Goal: Obtain resource: Download file/media

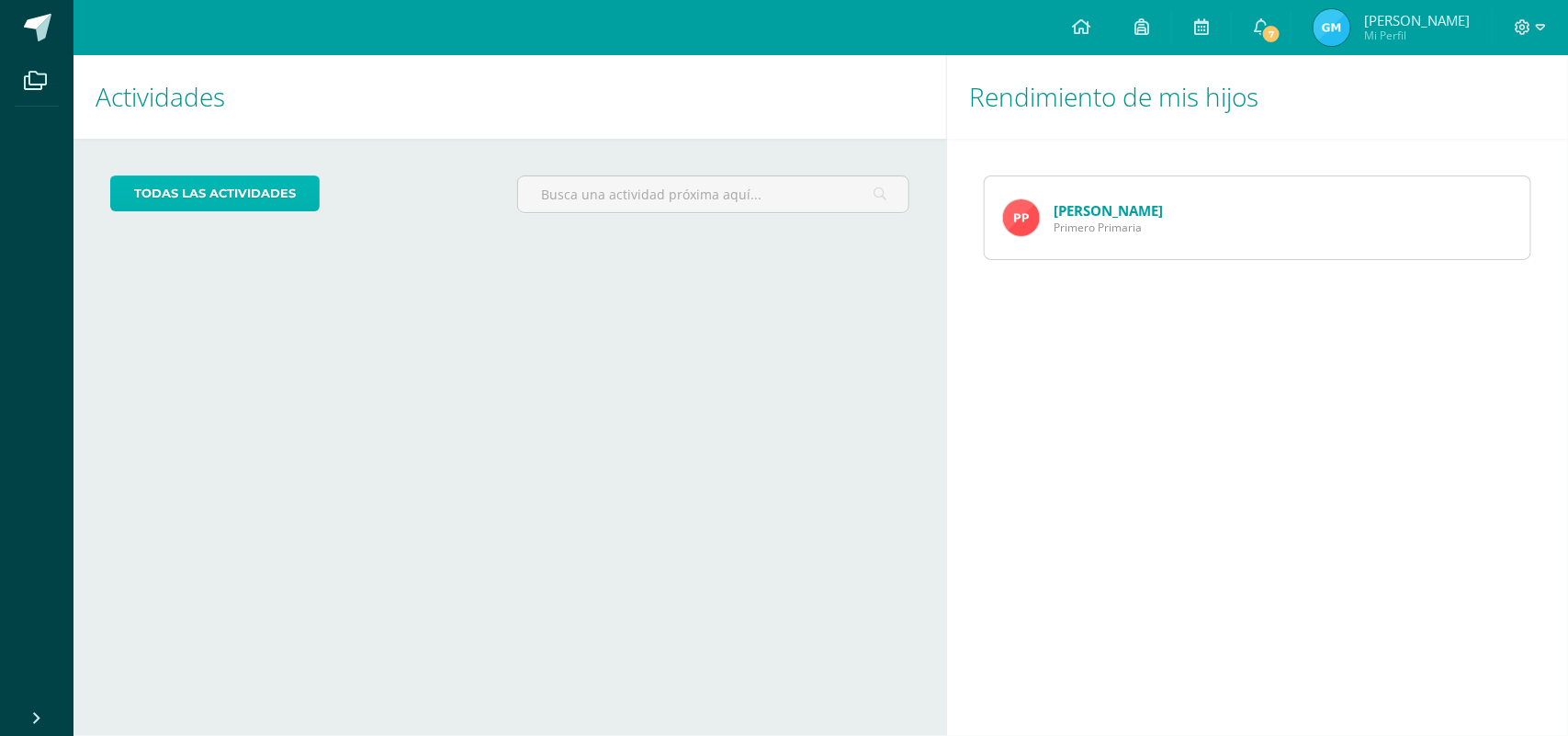
click at [282, 191] on link "todas las Actividades" at bounding box center [214, 193] width 209 height 36
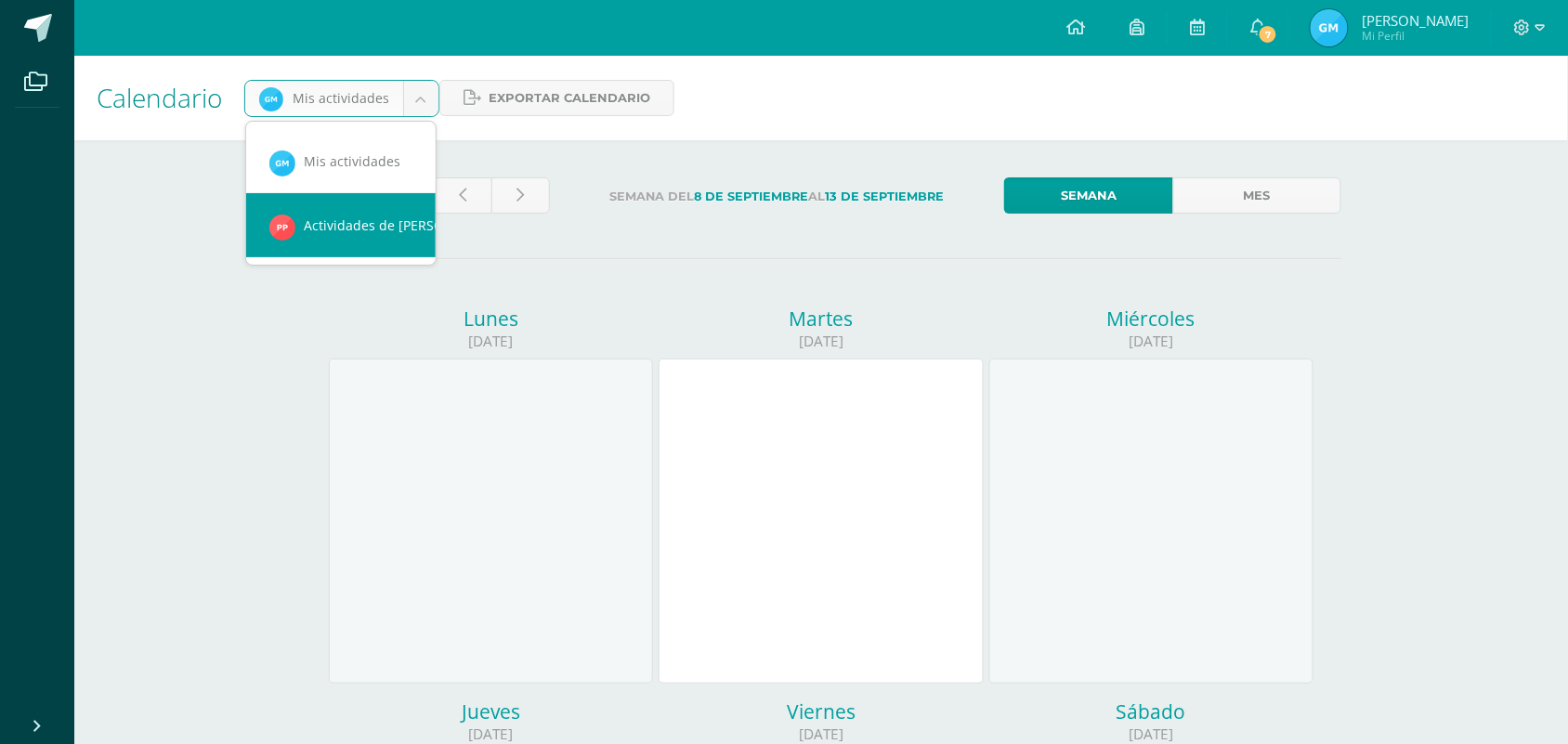
scroll to position [0, 17]
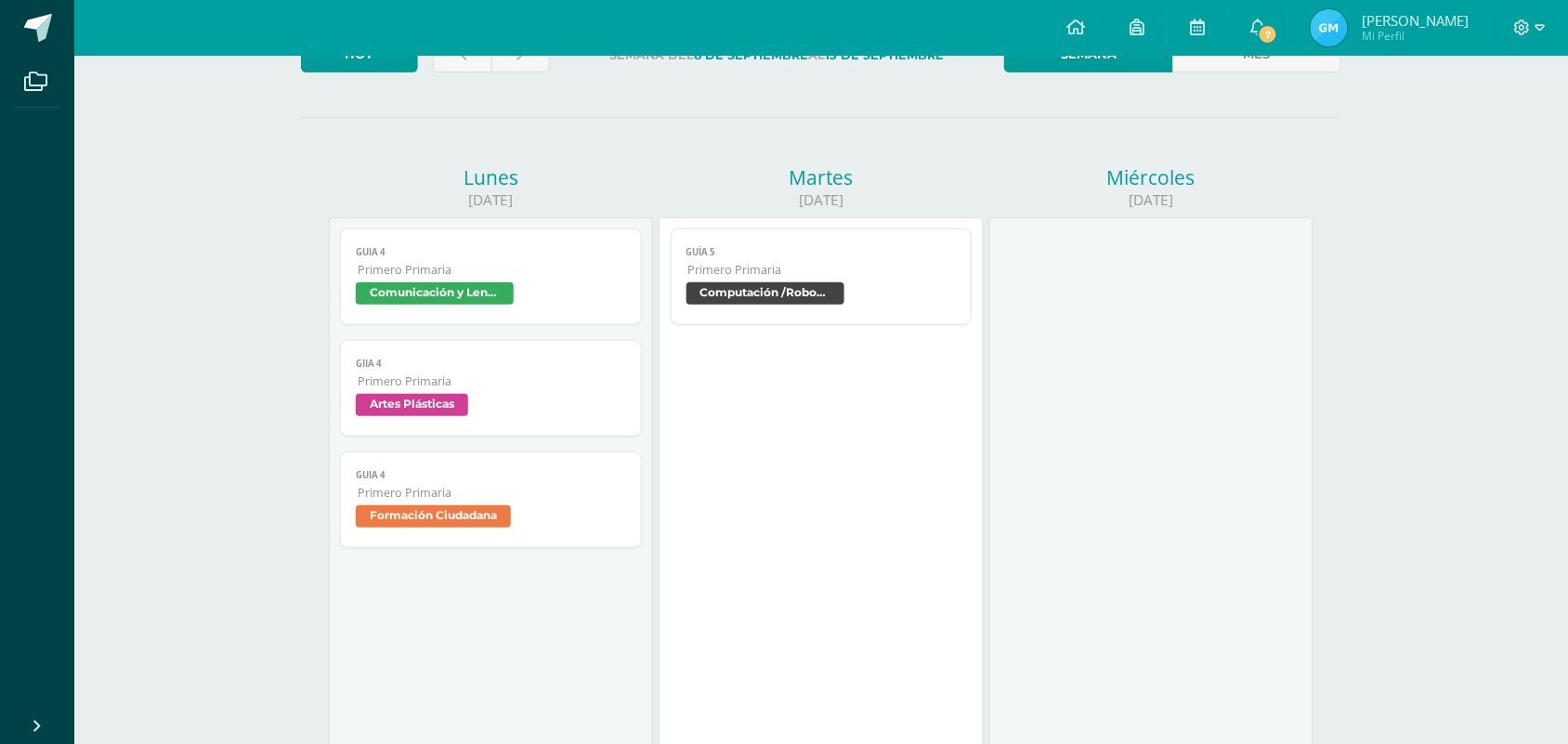
scroll to position [164, 0]
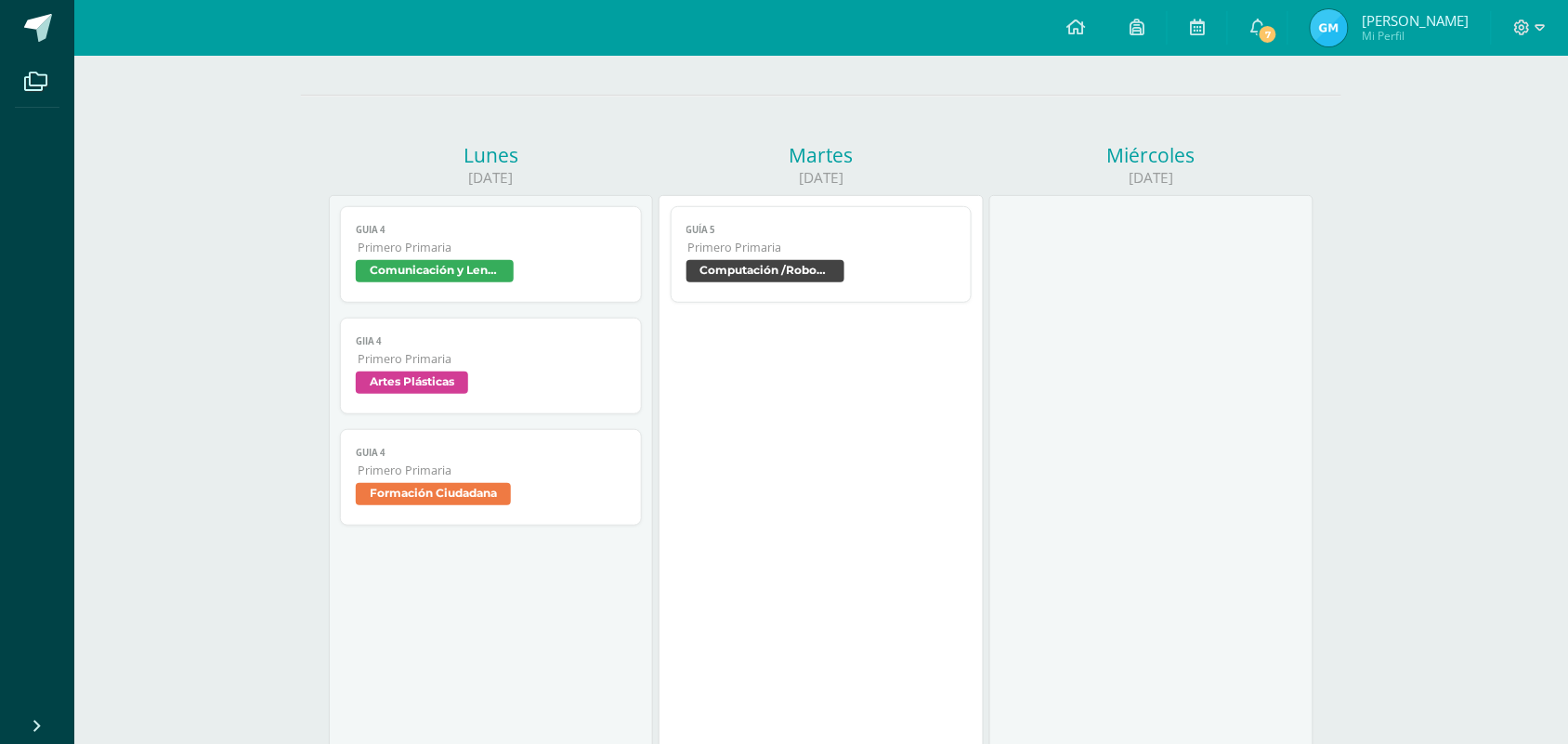
click at [437, 279] on span "Comunicación y Lenguaje L1" at bounding box center [435, 271] width 158 height 22
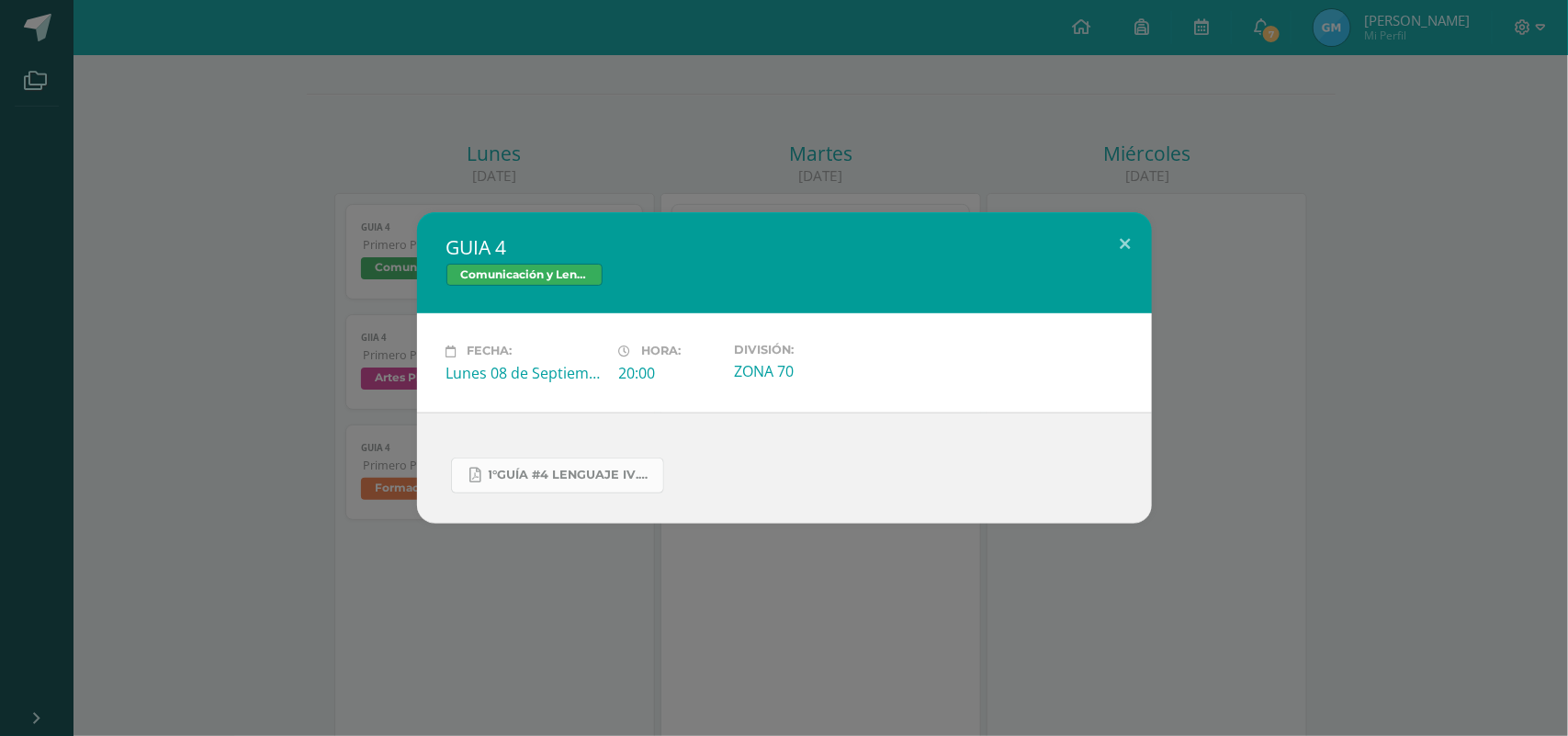
click at [529, 466] on link "1°GUÍA #4 LENGUAJE IV.pdf" at bounding box center [557, 475] width 213 height 36
click at [1122, 226] on button at bounding box center [1125, 243] width 52 height 63
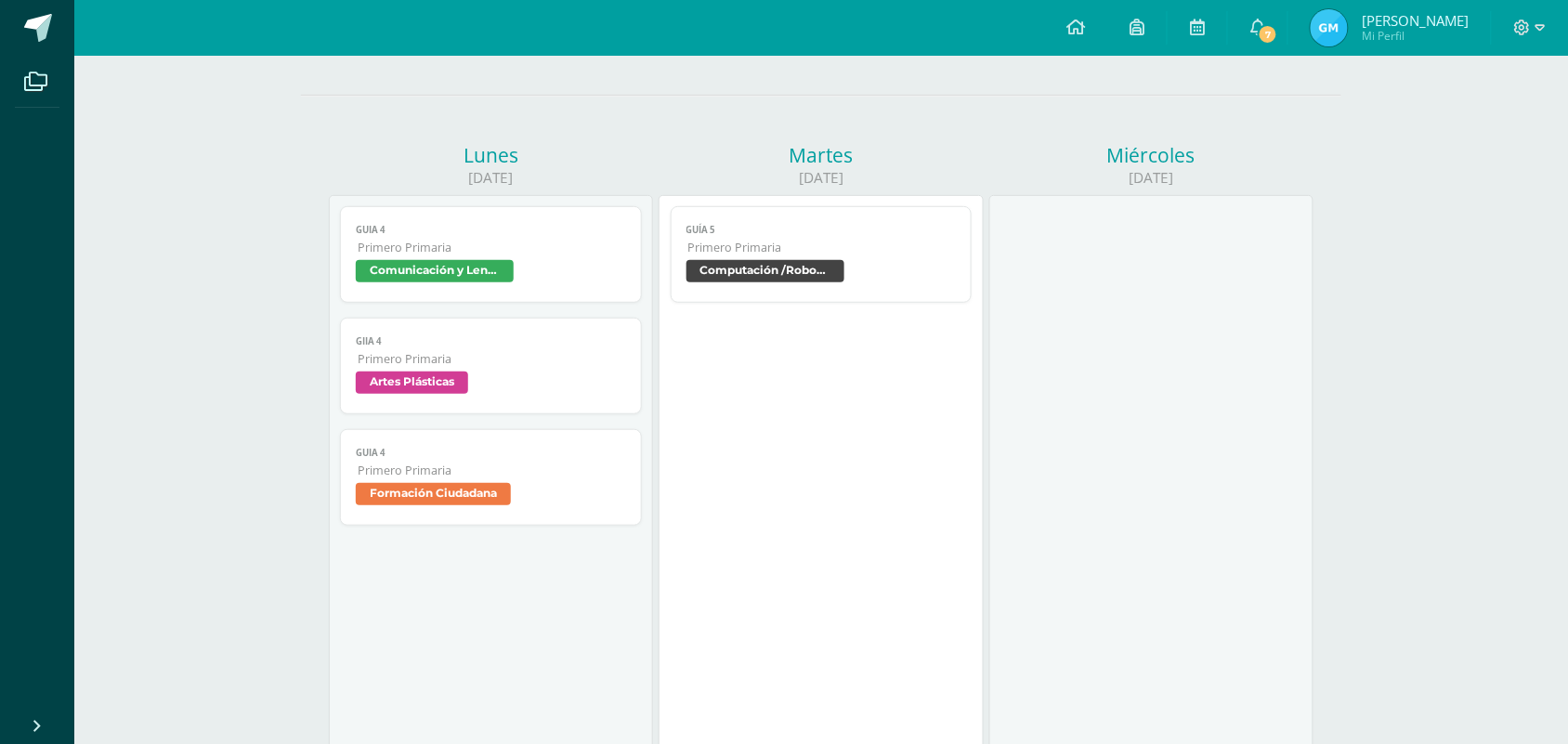
click at [414, 367] on span "Primero Primaria" at bounding box center [491, 359] width 268 height 16
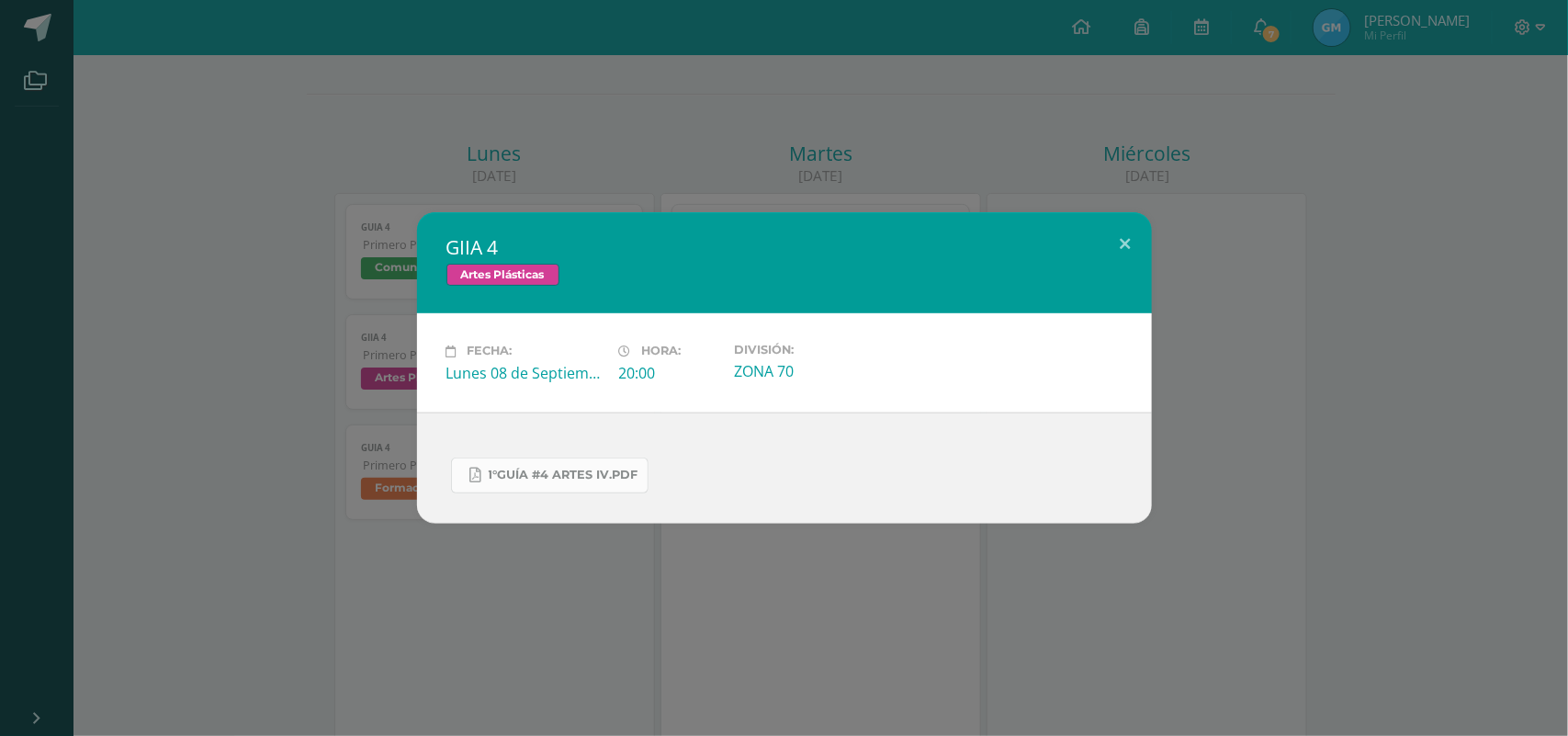
click at [604, 477] on span "1°GUÍA #4 ARTES IV.pdf" at bounding box center [563, 475] width 149 height 14
click at [1126, 235] on button at bounding box center [1125, 243] width 52 height 63
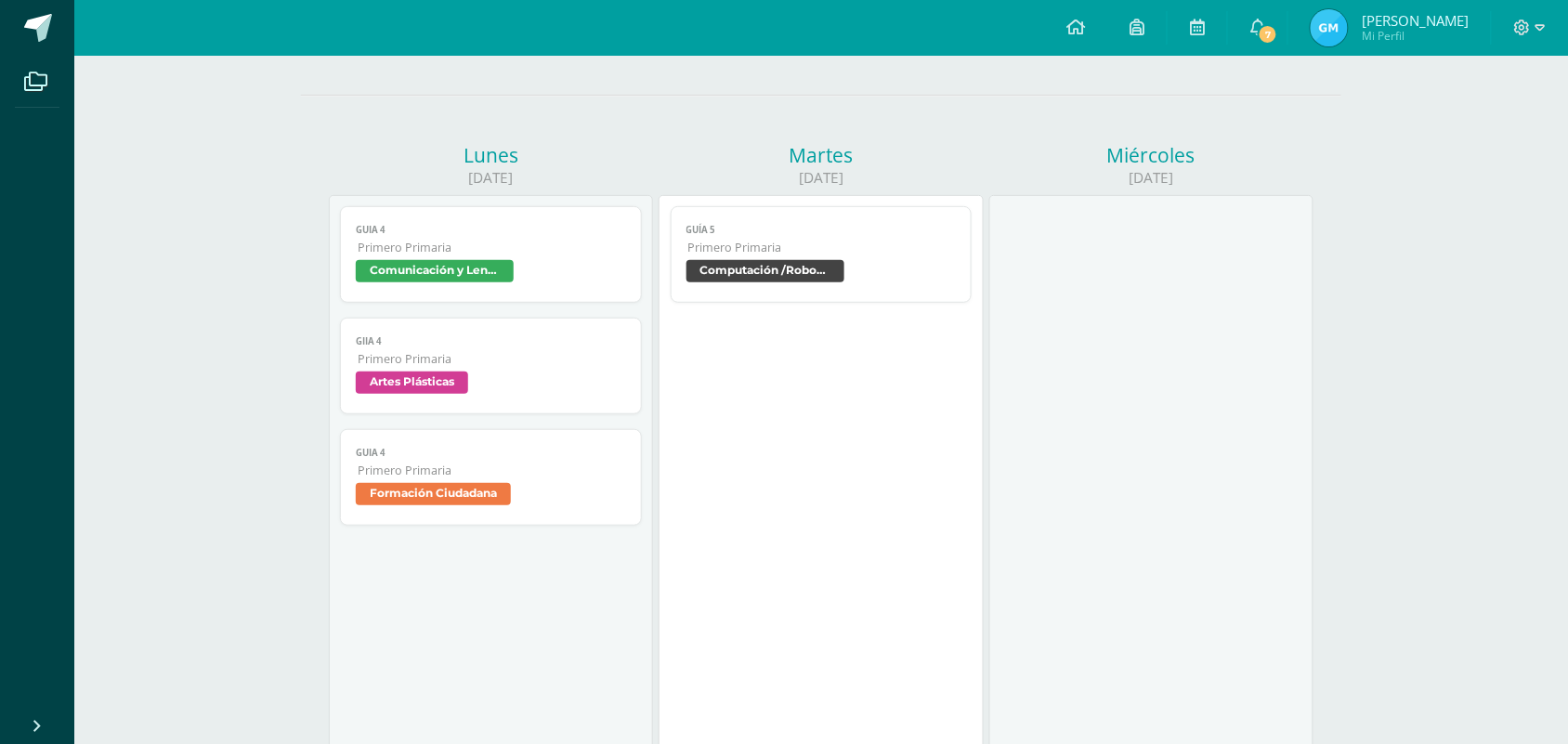
click at [440, 483] on link "GUIA 4 Primero Primaria Formación Ciudadana" at bounding box center [491, 477] width 302 height 97
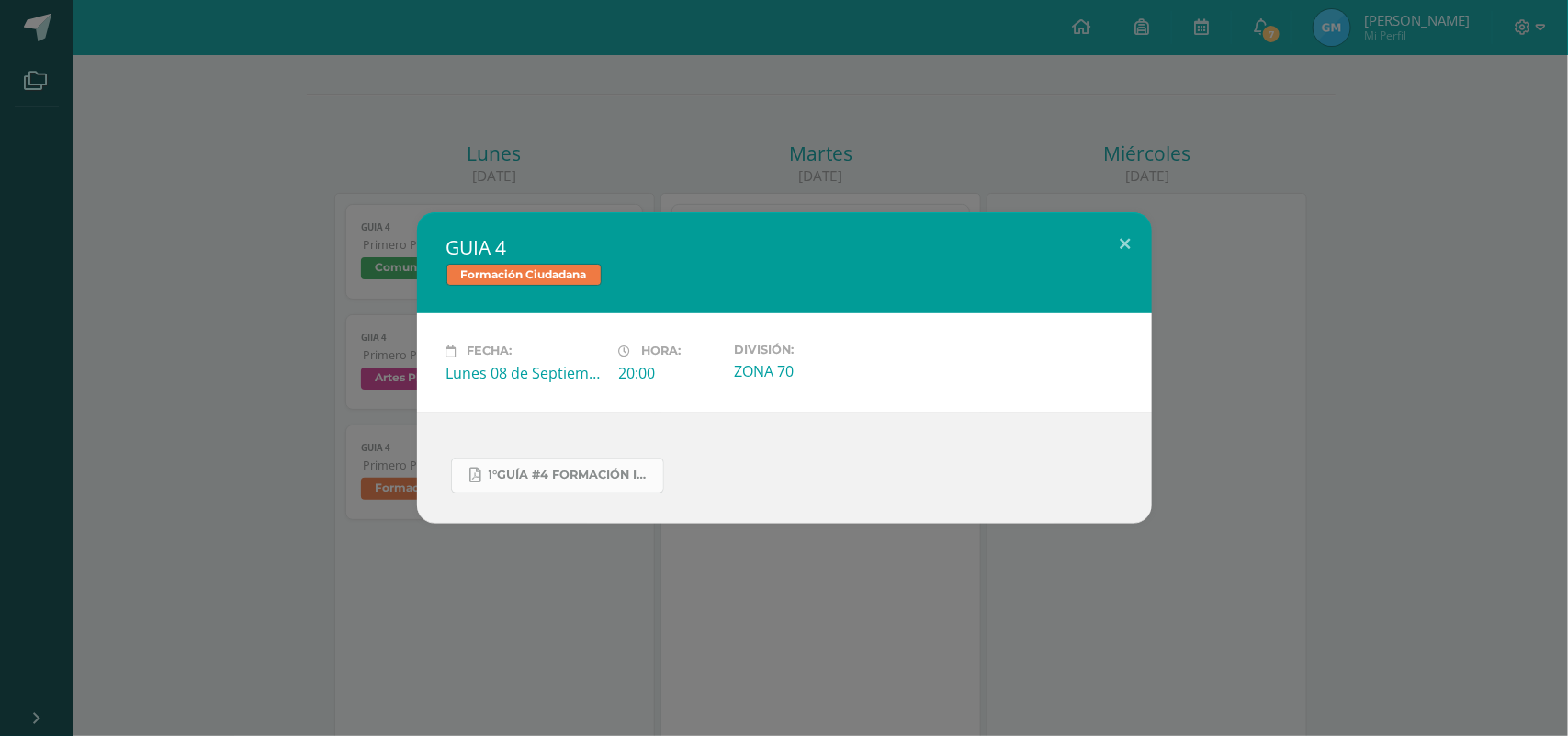
click at [558, 472] on span "1°GUÍA #4 FORMACIÓN IV.pdf" at bounding box center [571, 475] width 165 height 14
click at [1113, 240] on button at bounding box center [1125, 243] width 52 height 63
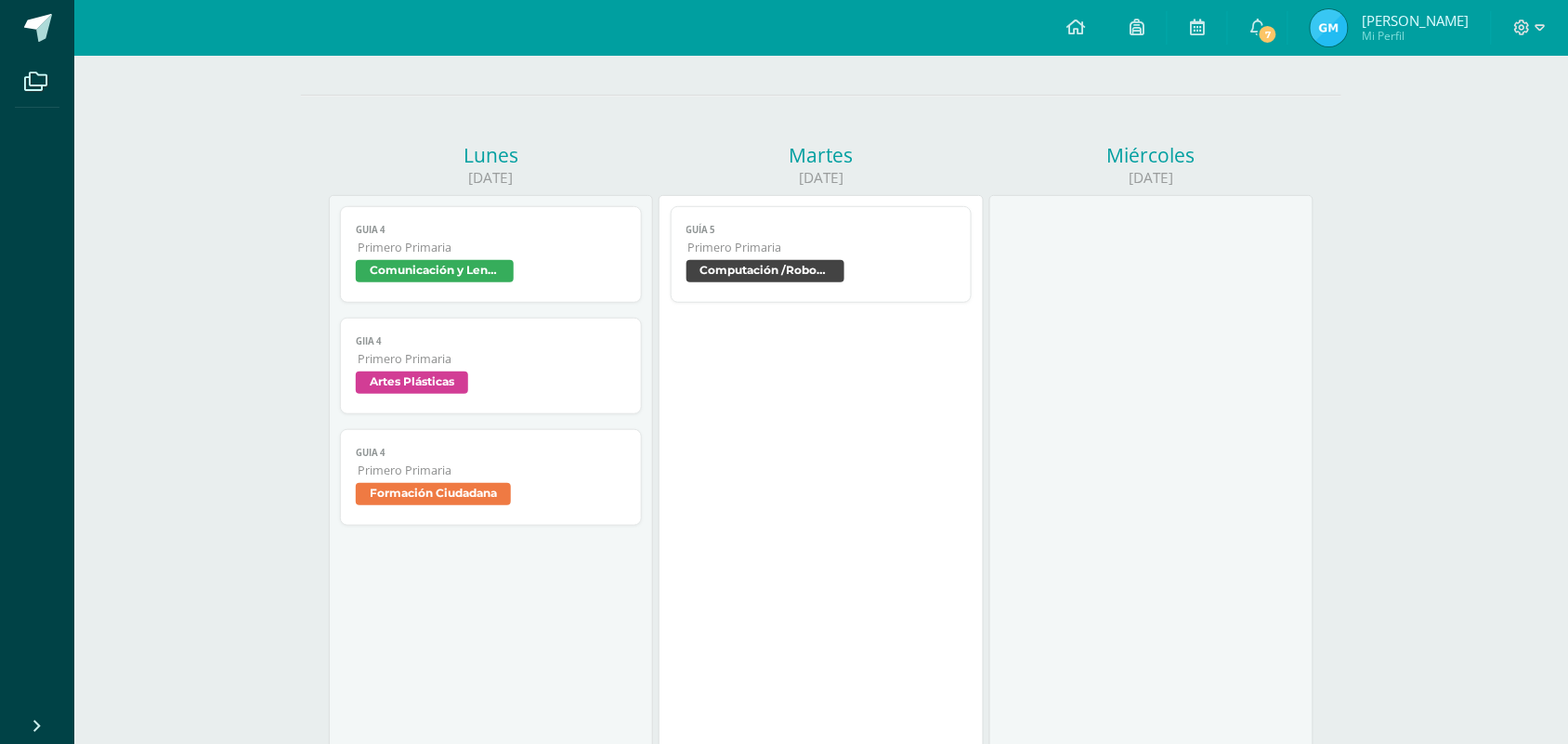
click at [766, 265] on span "Computación /Robotica" at bounding box center [765, 271] width 158 height 22
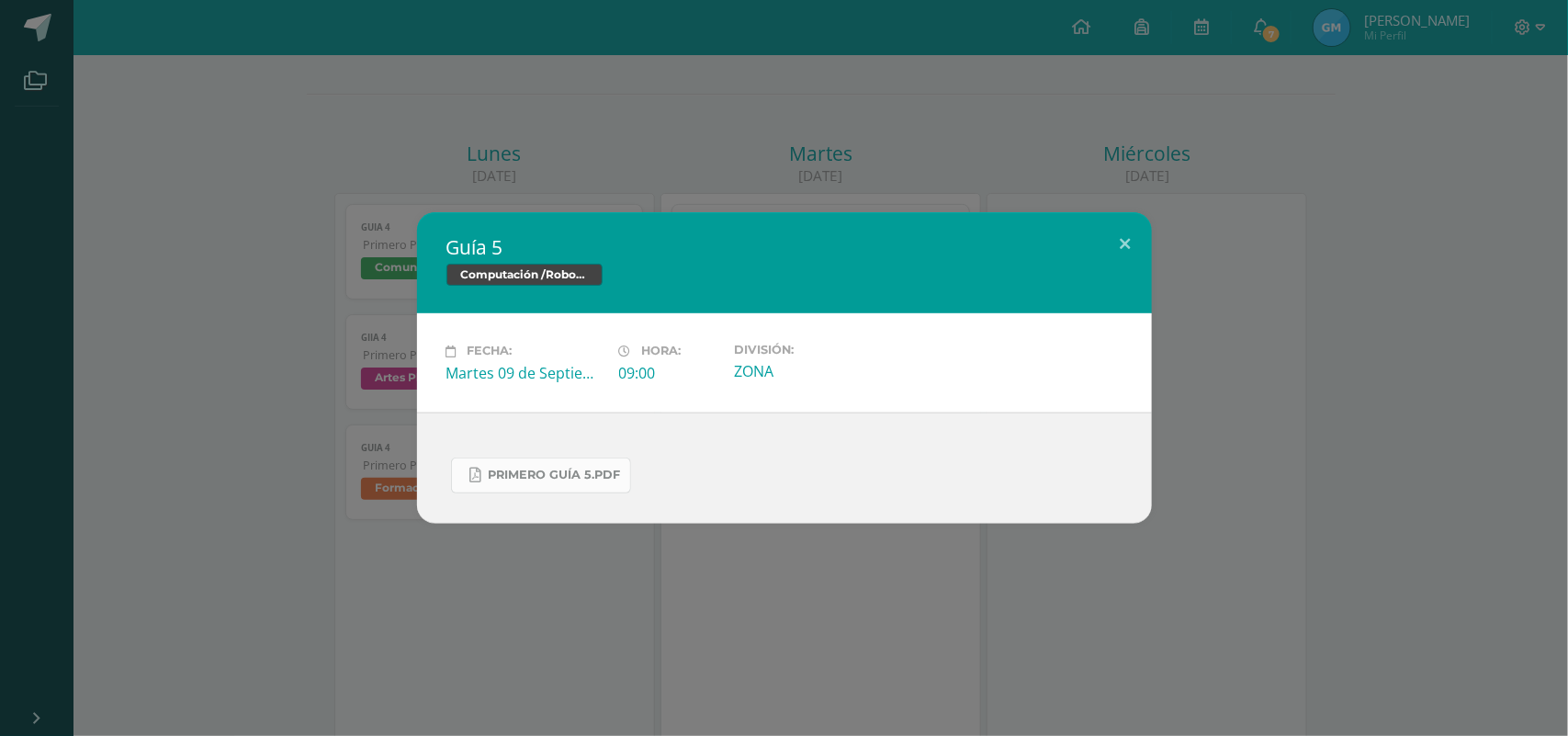
click at [538, 472] on span "Primero Guía 5.pdf" at bounding box center [554, 475] width 132 height 14
click at [1123, 228] on button at bounding box center [1125, 243] width 52 height 63
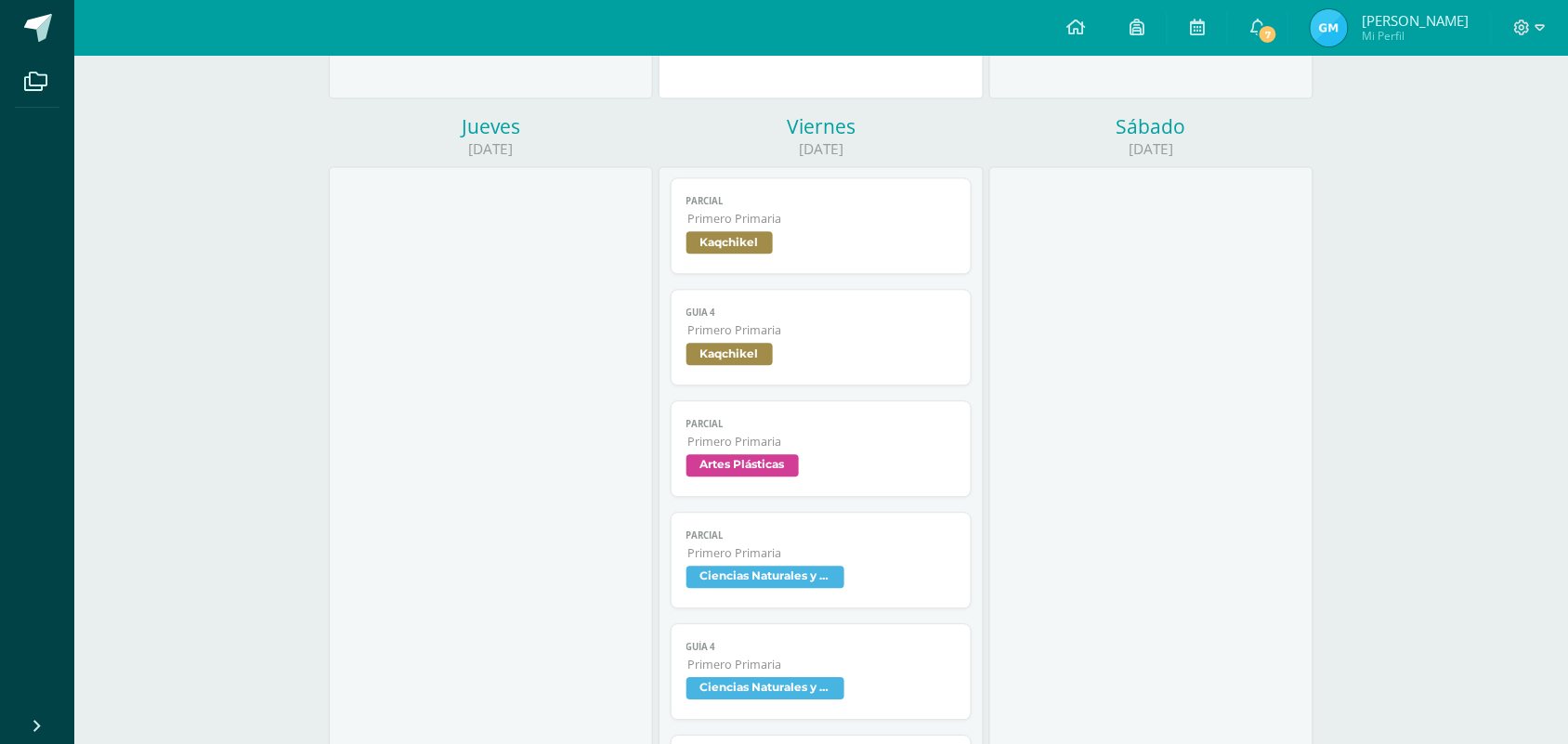
scroll to position [1155, 0]
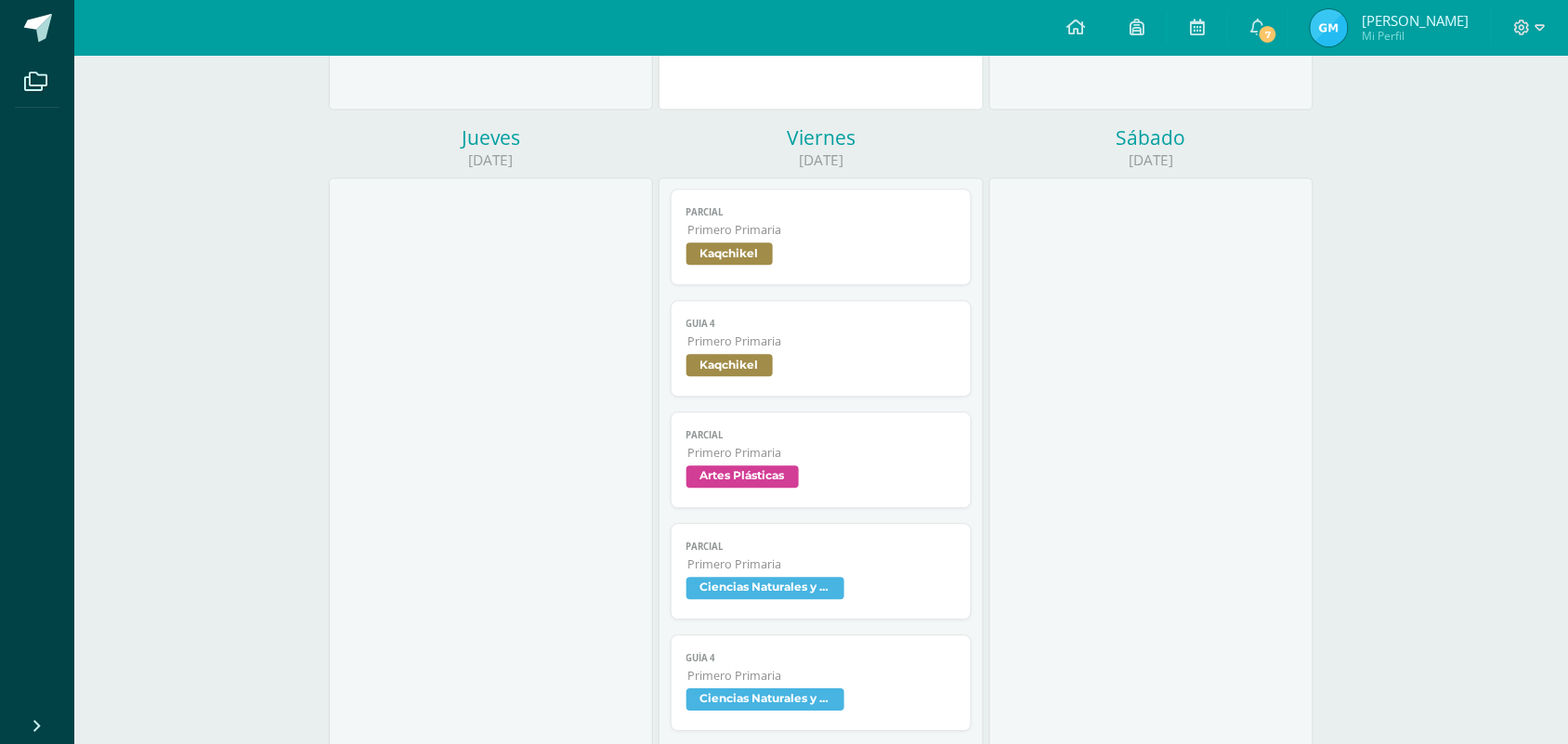
click at [697, 246] on span "Kaqchikel" at bounding box center [729, 254] width 87 height 22
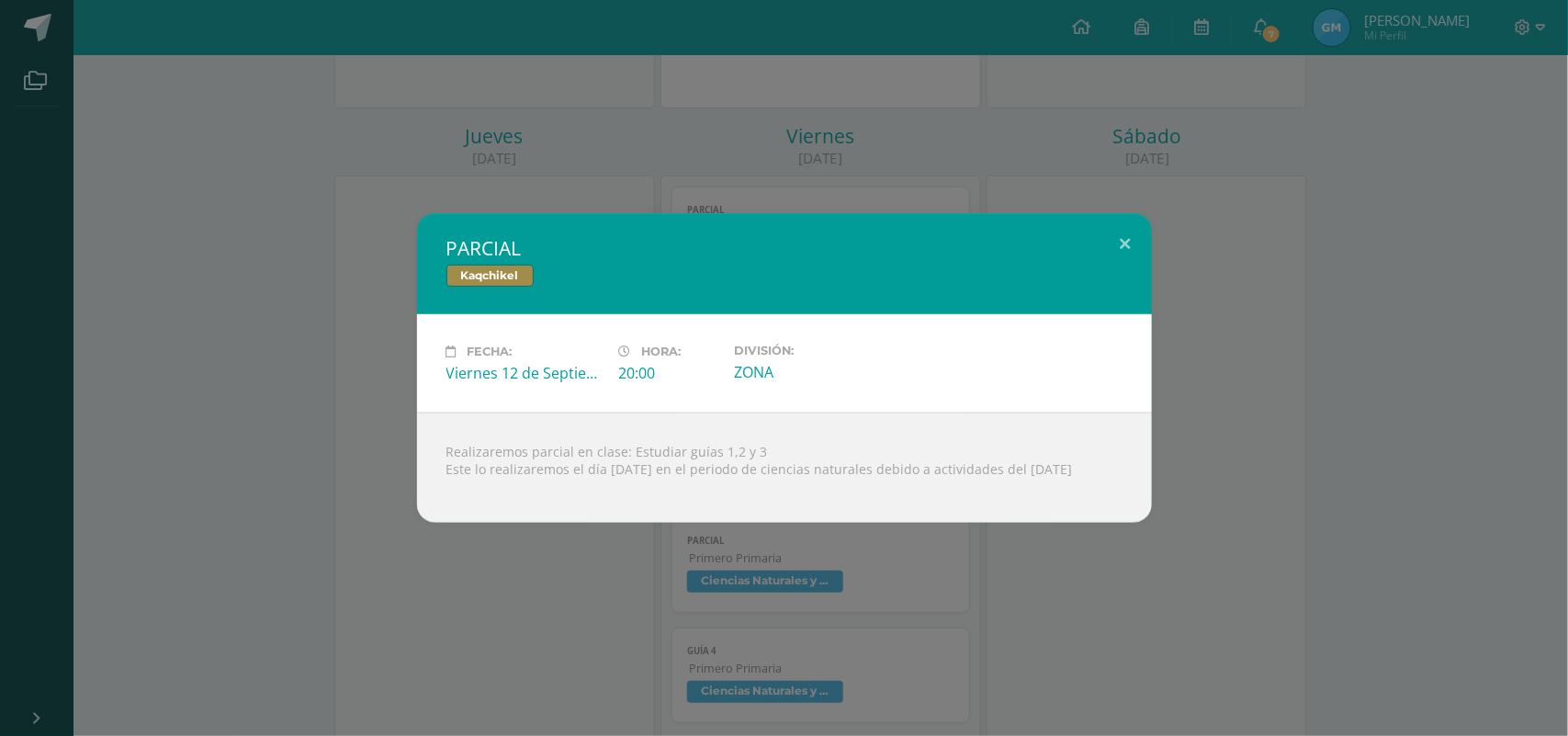
click at [1078, 616] on div "PARCIAL Kaqchikel Fecha: [DATE] Hora: 20:00 División: ZONA Realizaremos parcial…" at bounding box center [784, 368] width 1568 height 736
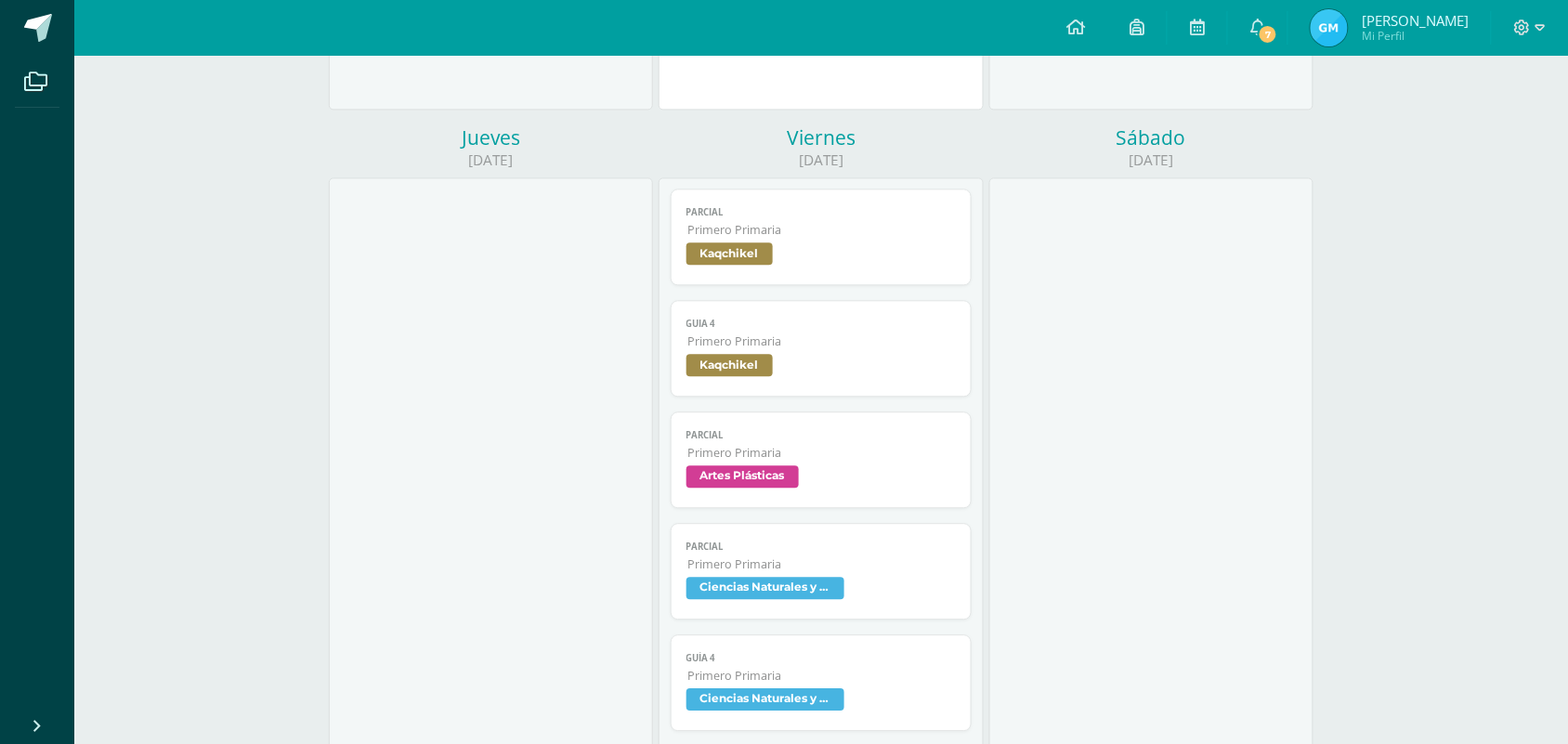
click at [806, 587] on span "Ciencias Naturales y Salud" at bounding box center [765, 588] width 158 height 22
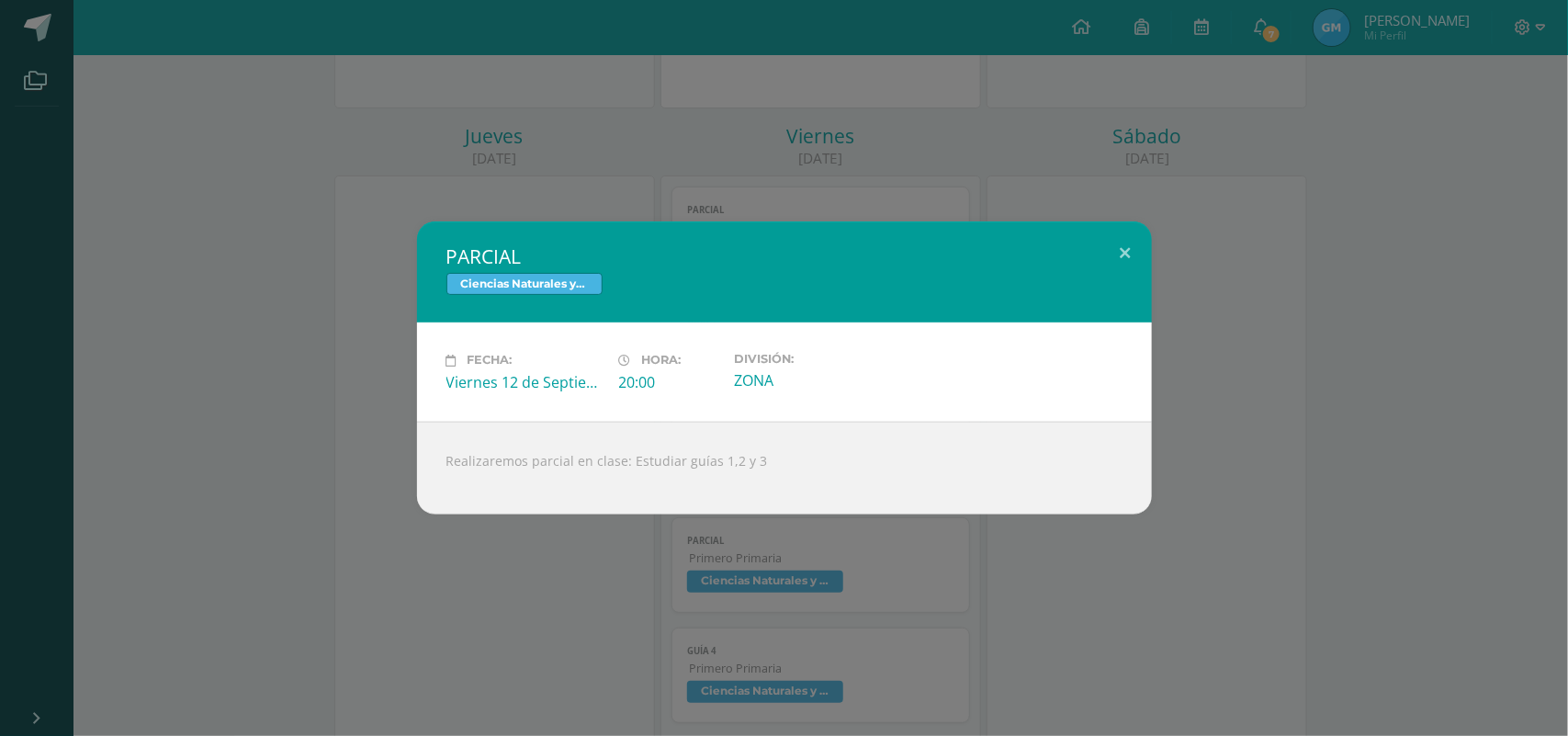
click at [984, 547] on div "PARCIAL Ciencias Naturales y Salud Fecha: [DATE] Hora: 20:00 División: ZONA Rea…" at bounding box center [784, 368] width 1568 height 736
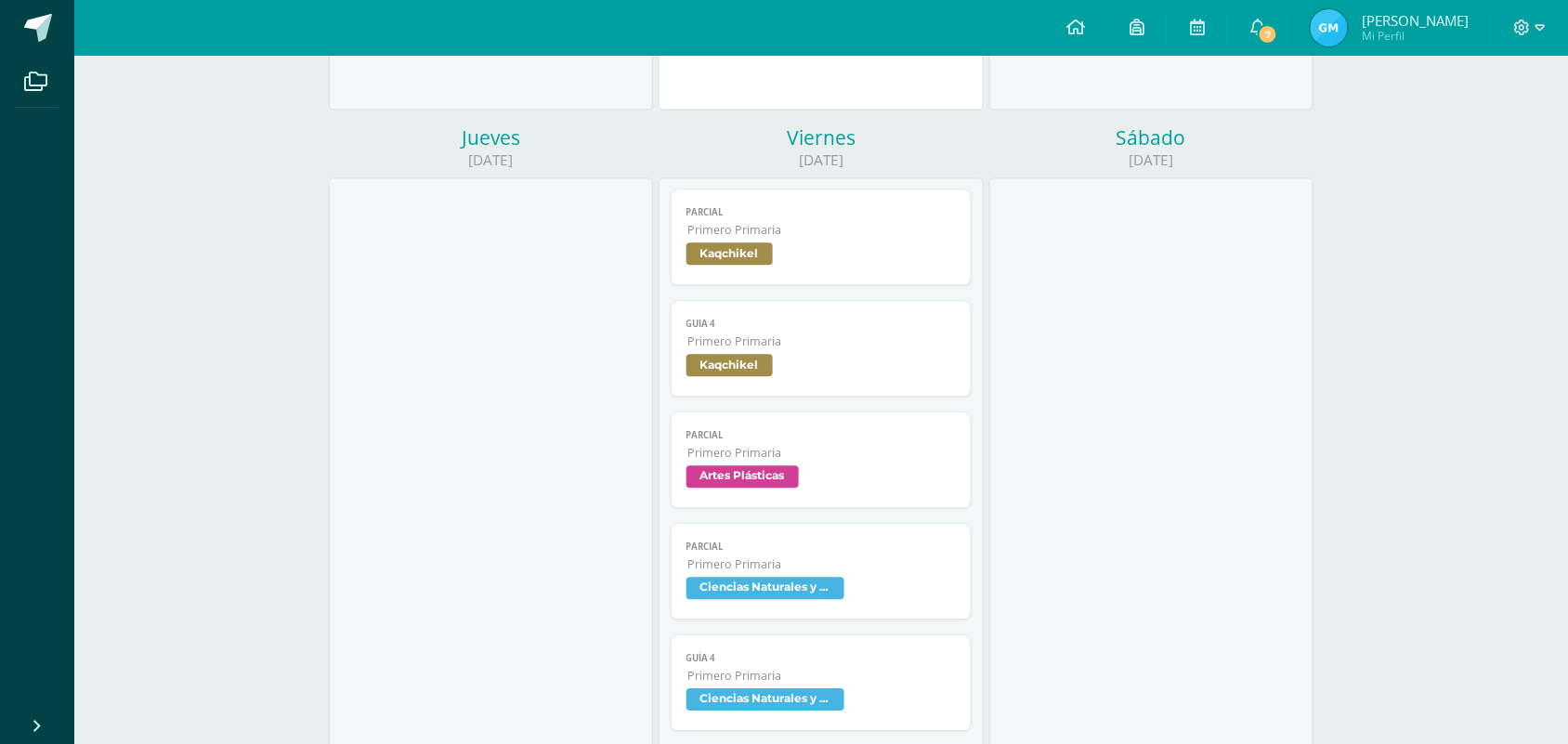
click at [753, 373] on span "Kaqchikel" at bounding box center [729, 365] width 87 height 22
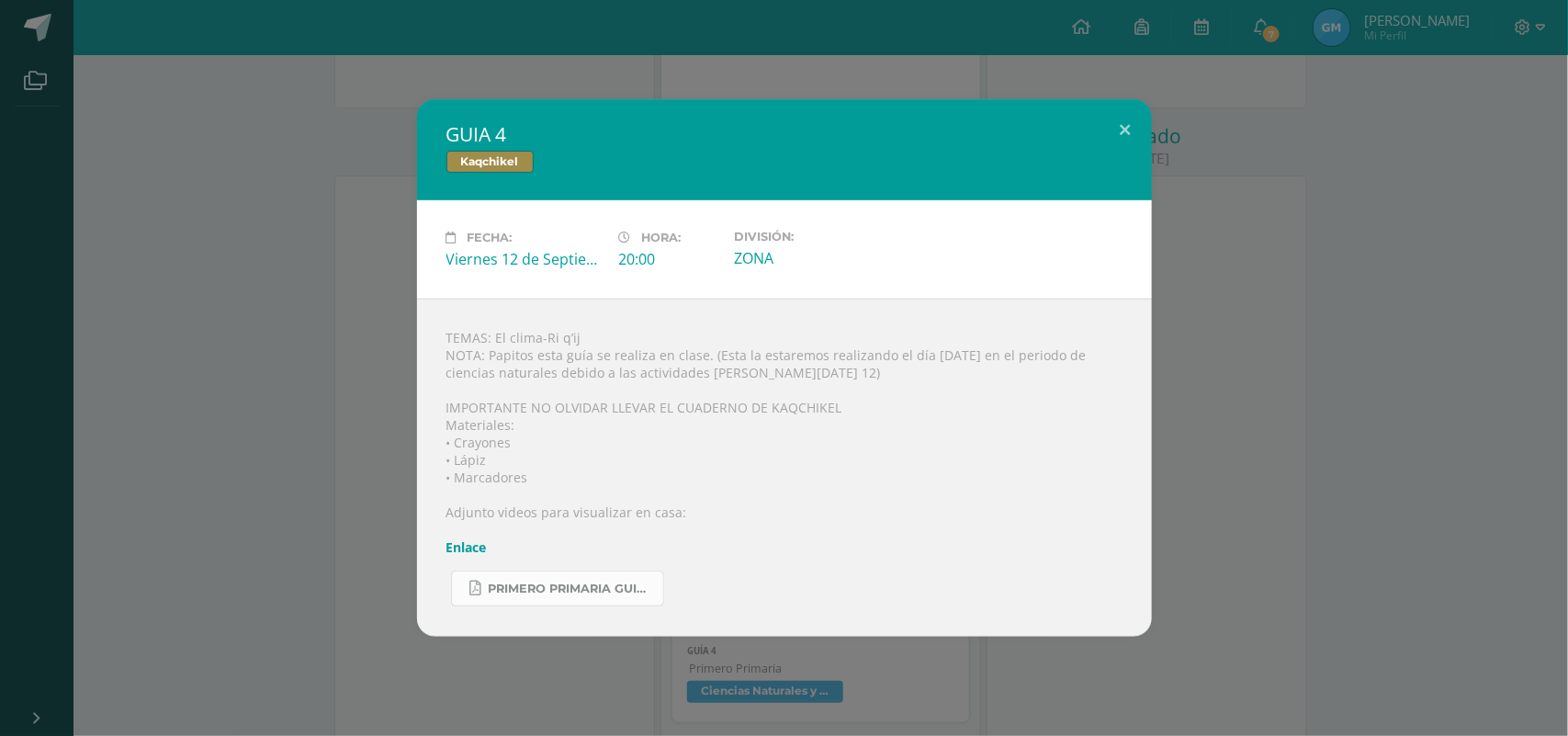
click at [554, 572] on link "PRIMERO PRIMARIA GUIA KAQCHIKEL.pdf" at bounding box center [557, 588] width 213 height 36
click at [475, 549] on link "Enlace" at bounding box center [467, 547] width 41 height 17
click at [1136, 131] on button at bounding box center [1125, 130] width 52 height 63
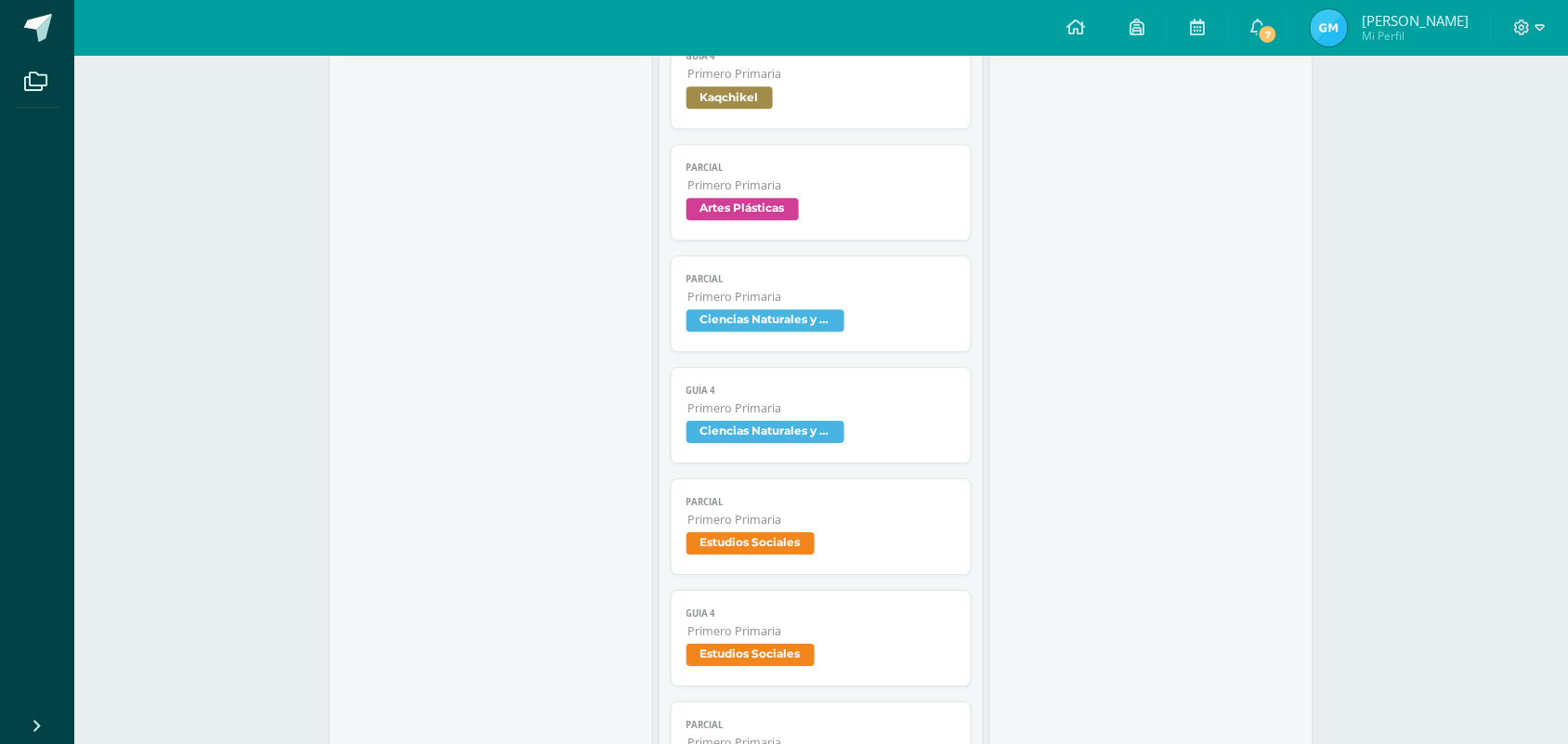
scroll to position [1410, 0]
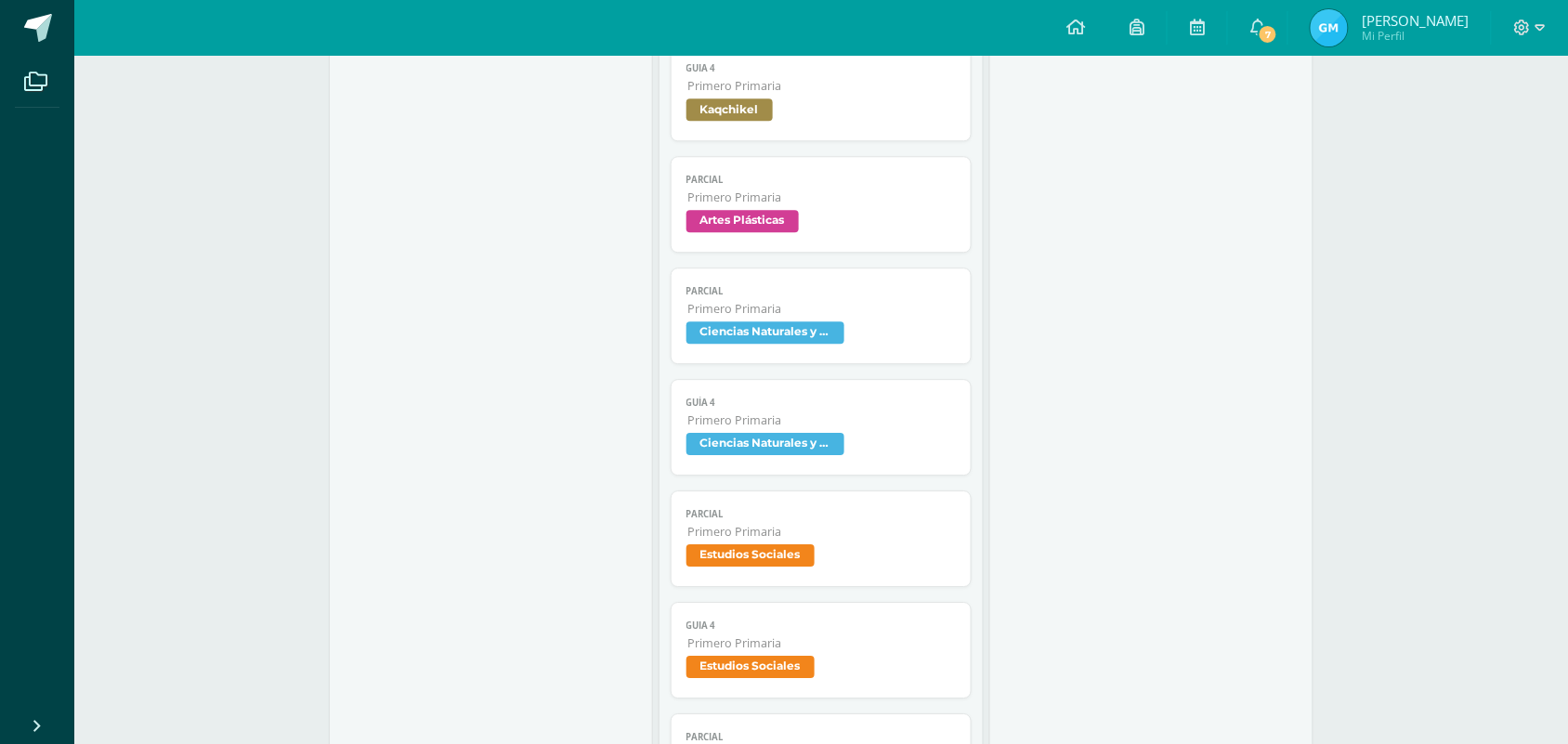
click at [769, 220] on span "Artes Plásticas" at bounding box center [742, 220] width 112 height 22
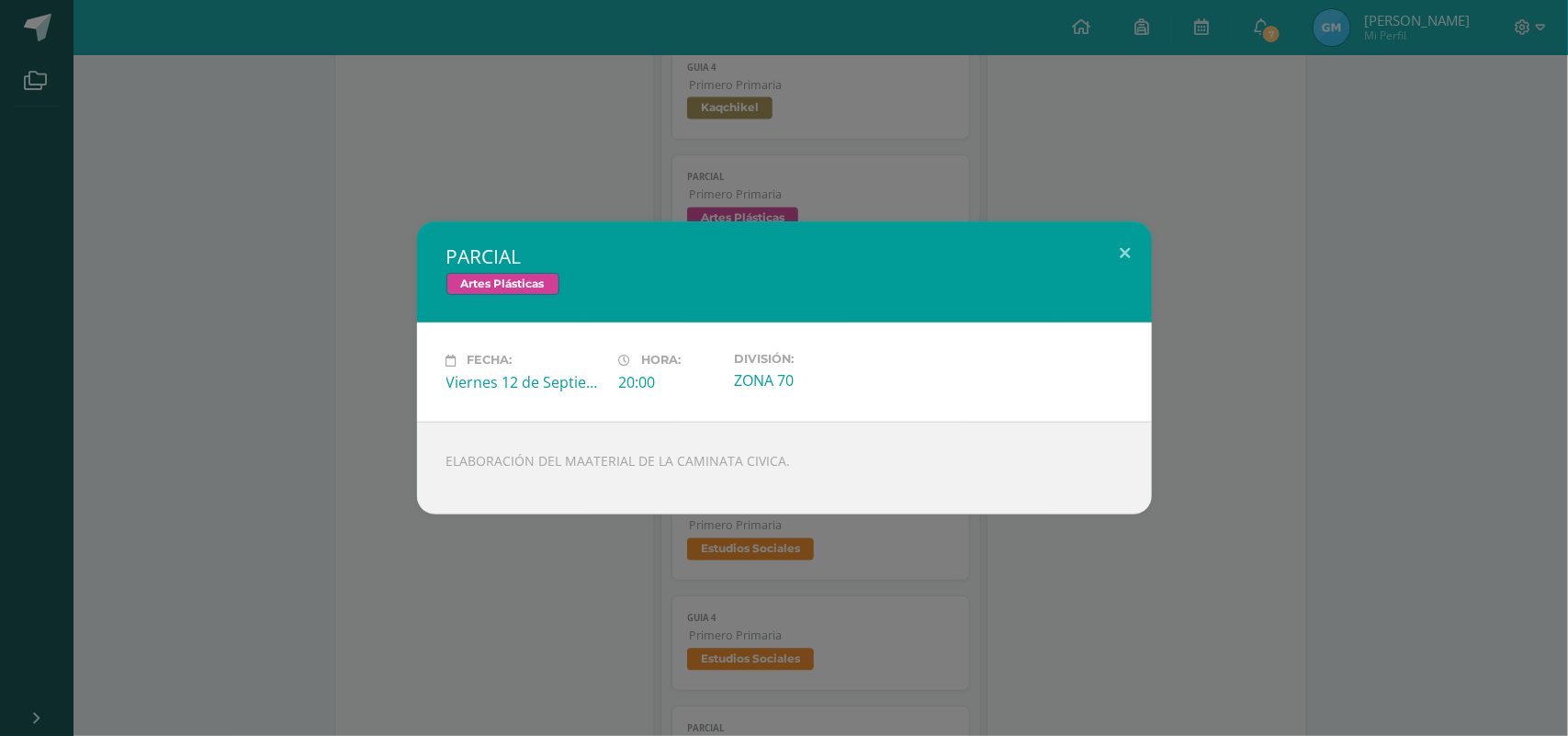
click at [897, 161] on div "PARCIAL Artes Plásticas Fecha: [DATE] Hora: 20:00 División: ZONA 70 ELABORACIÓN…" at bounding box center [784, 368] width 1568 height 736
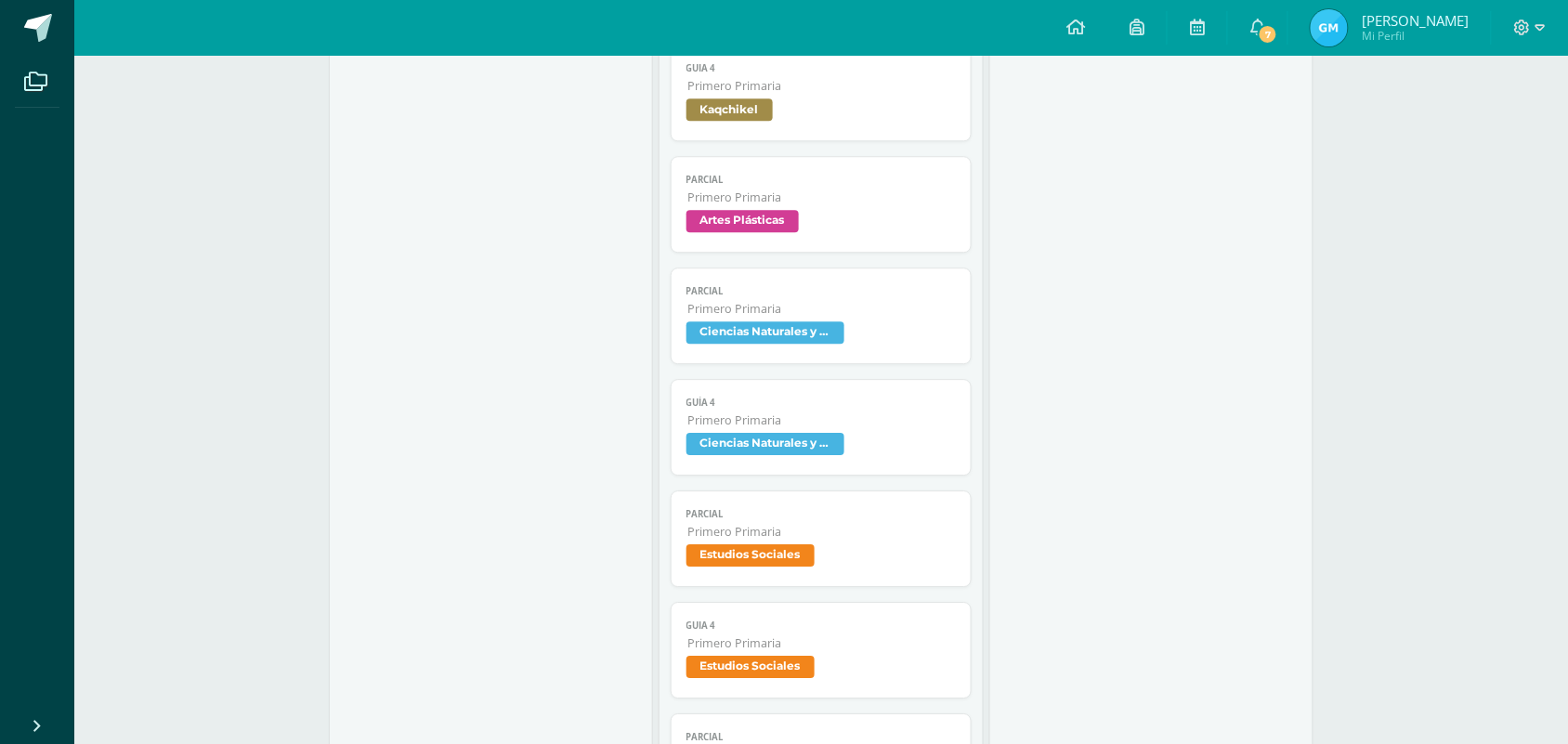
click at [776, 344] on span "Ciencias Naturales y Salud" at bounding box center [765, 333] width 158 height 22
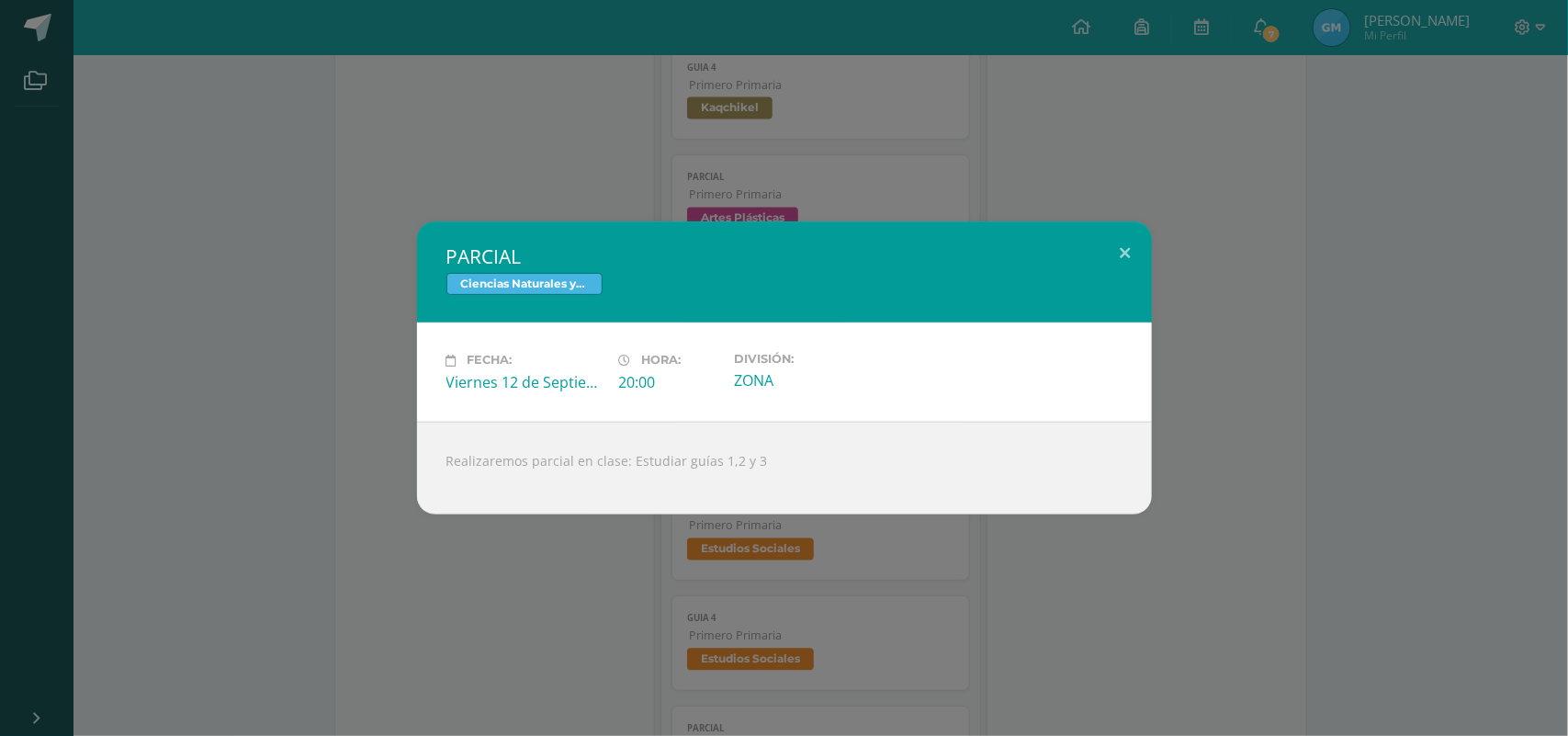
click at [929, 162] on div "PARCIAL Ciencias Naturales y Salud Fecha: [DATE] Hora: 20:00 División: ZONA Rea…" at bounding box center [784, 368] width 1568 height 736
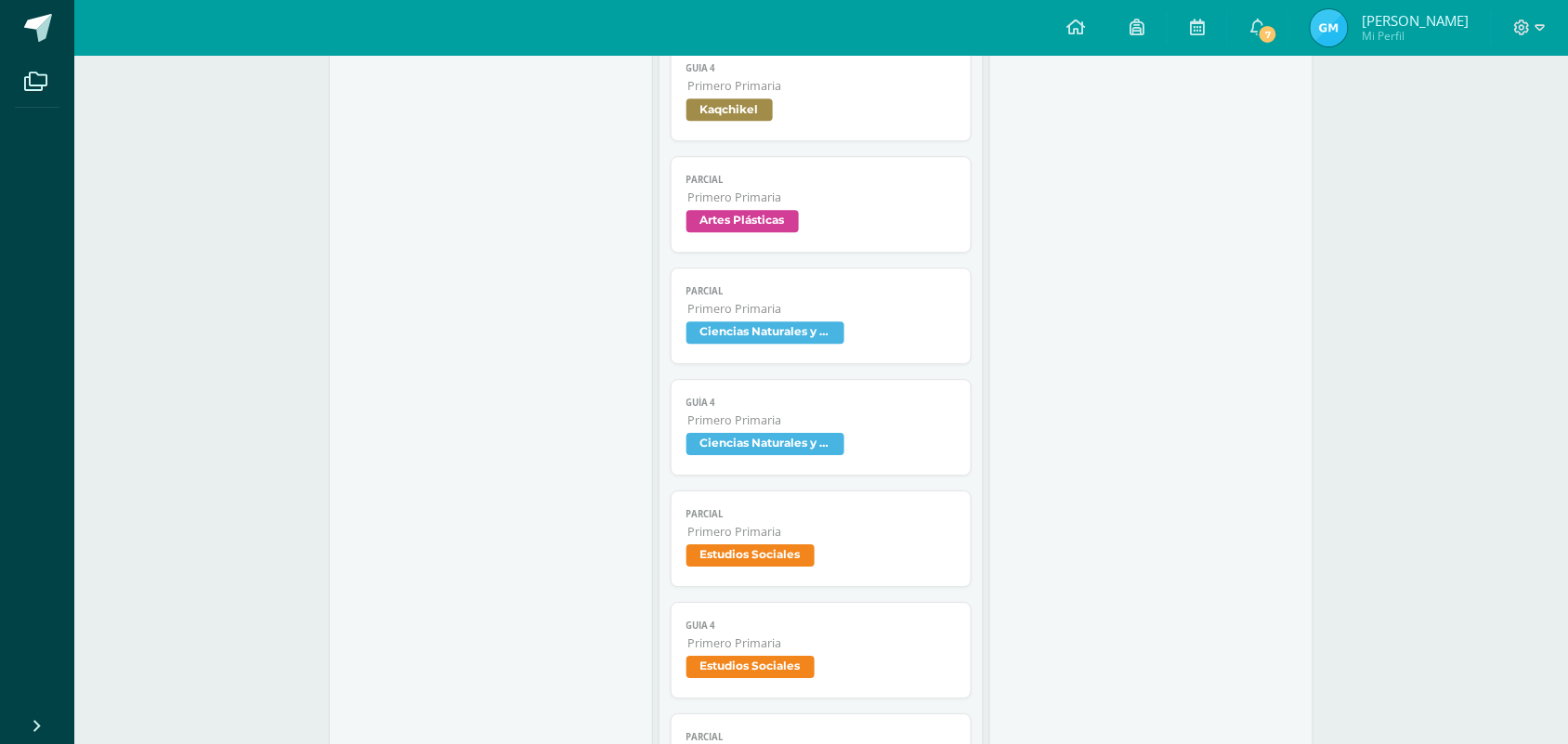
click at [749, 439] on span "Ciencias Naturales y Salud" at bounding box center [765, 444] width 158 height 22
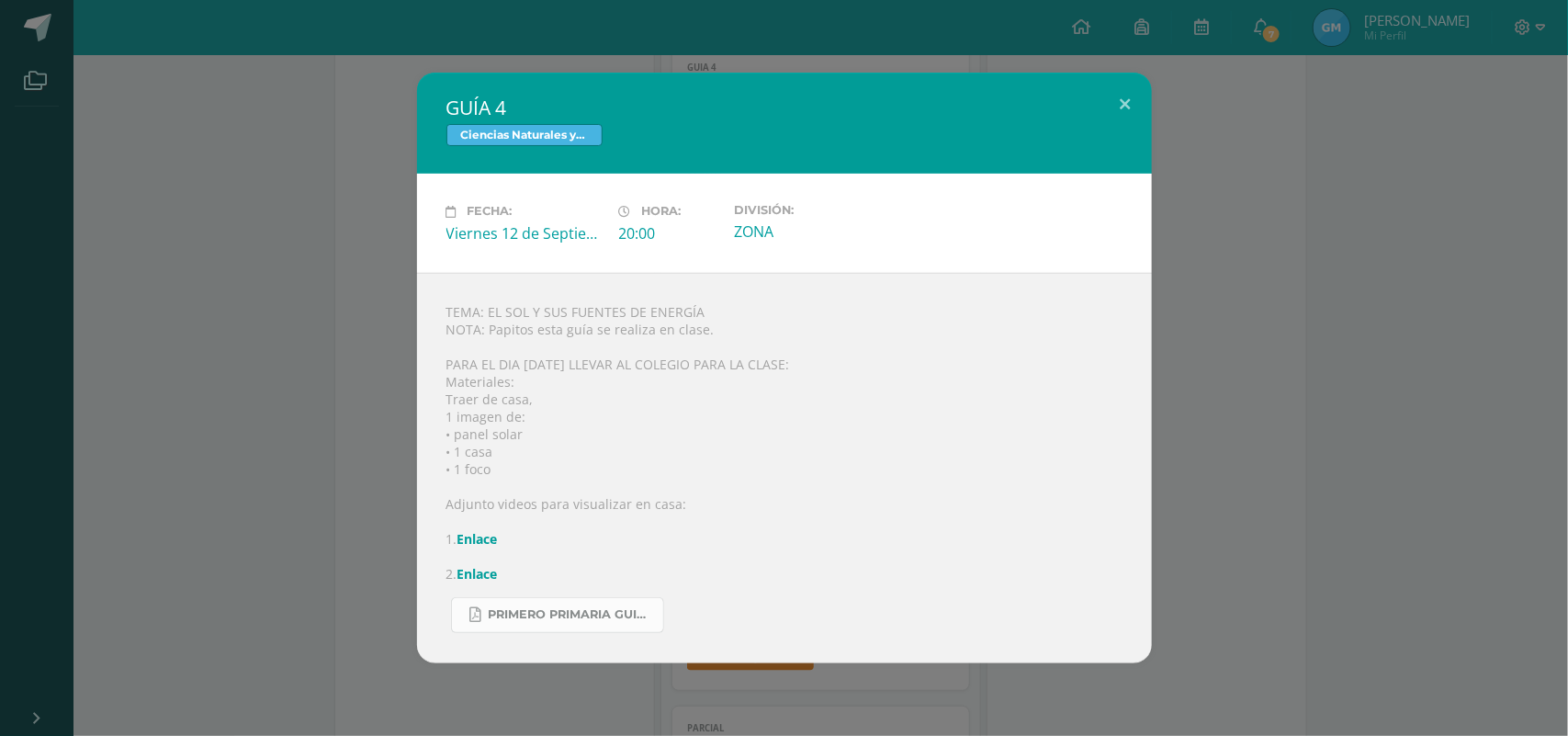
click at [529, 620] on span "PRIMERO PRIMARIA GUIA.pdf" at bounding box center [571, 614] width 165 height 14
click at [473, 531] on link "Enlace" at bounding box center [477, 539] width 41 height 17
click at [484, 579] on link "Enlace" at bounding box center [477, 574] width 41 height 17
click at [1122, 99] on button at bounding box center [1125, 103] width 52 height 63
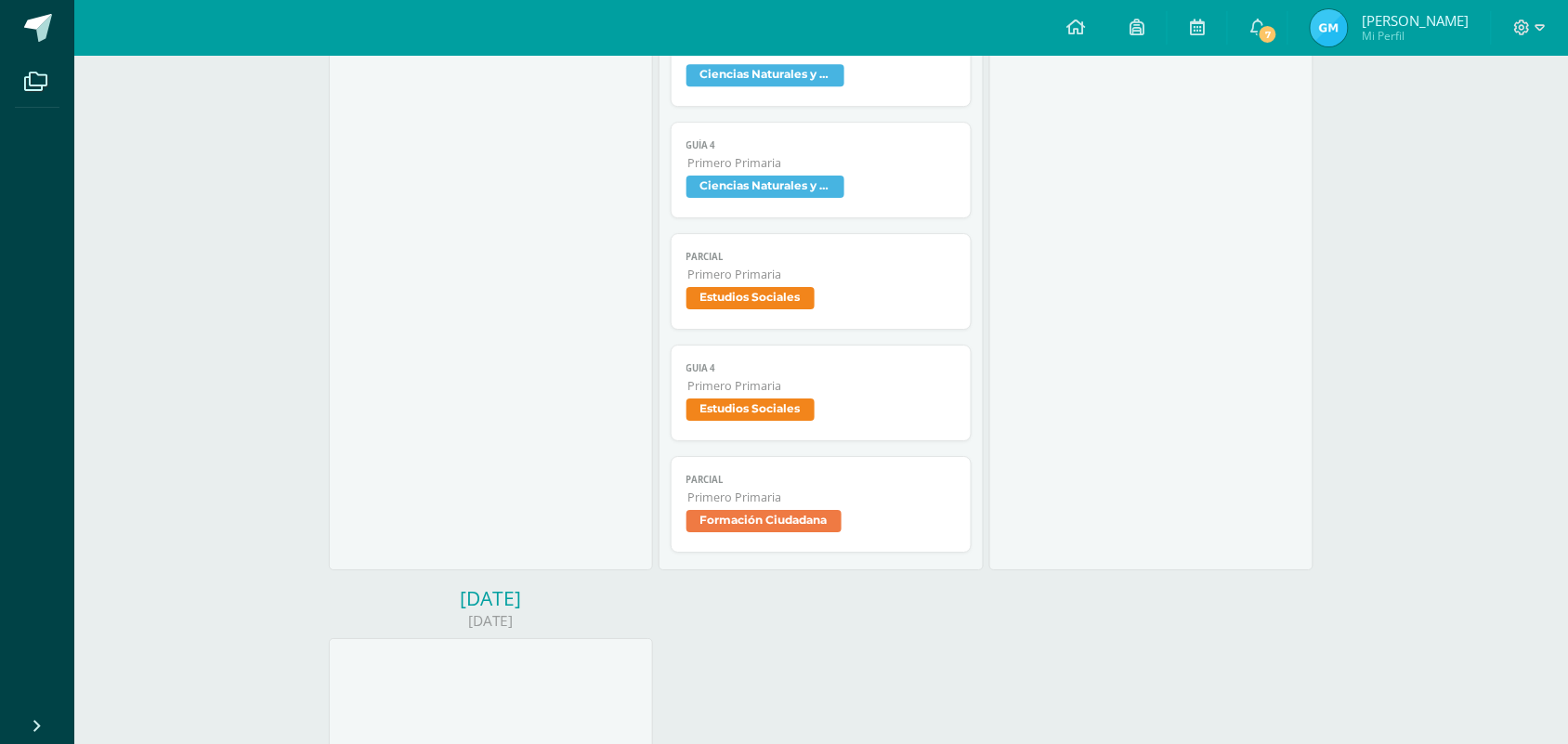
scroll to position [1656, 0]
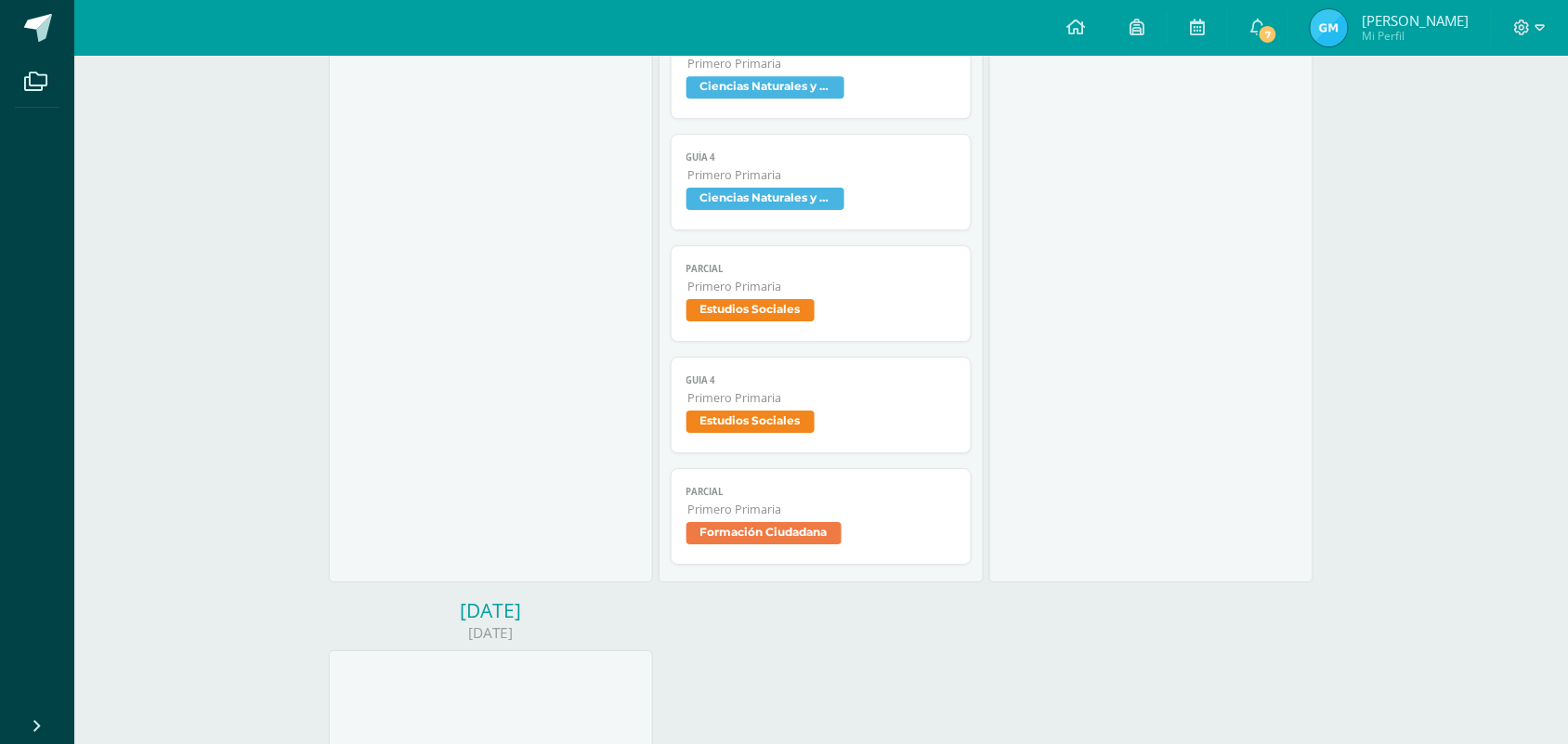
click at [755, 313] on span "Estudios Sociales" at bounding box center [750, 310] width 128 height 22
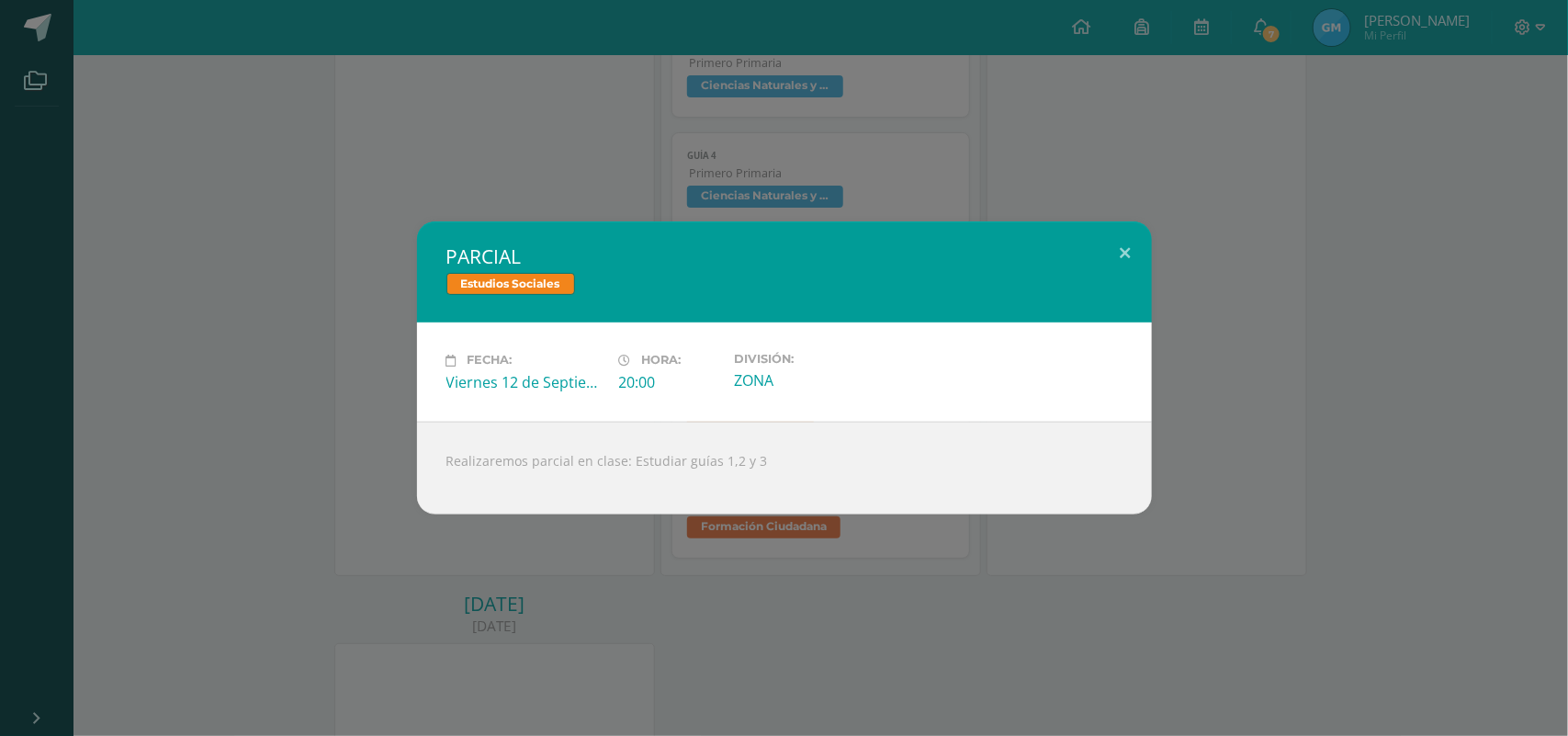
click at [1057, 165] on div "PARCIAL Estudios Sociales Fecha: [DATE] Hora: 20:00 División: ZONA Realizaremos…" at bounding box center [784, 368] width 1568 height 736
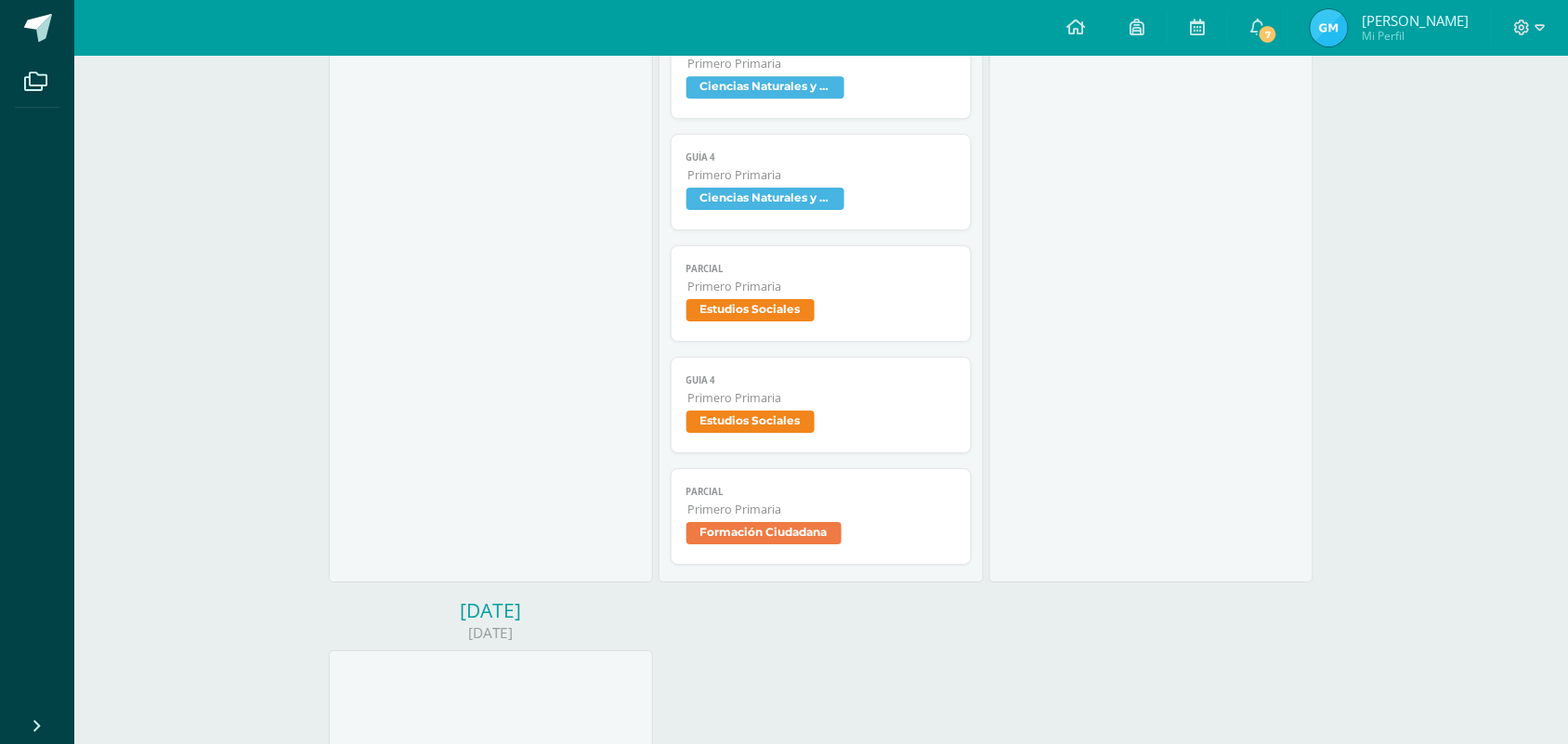
click at [806, 433] on span "Estudios Sociales" at bounding box center [750, 421] width 128 height 22
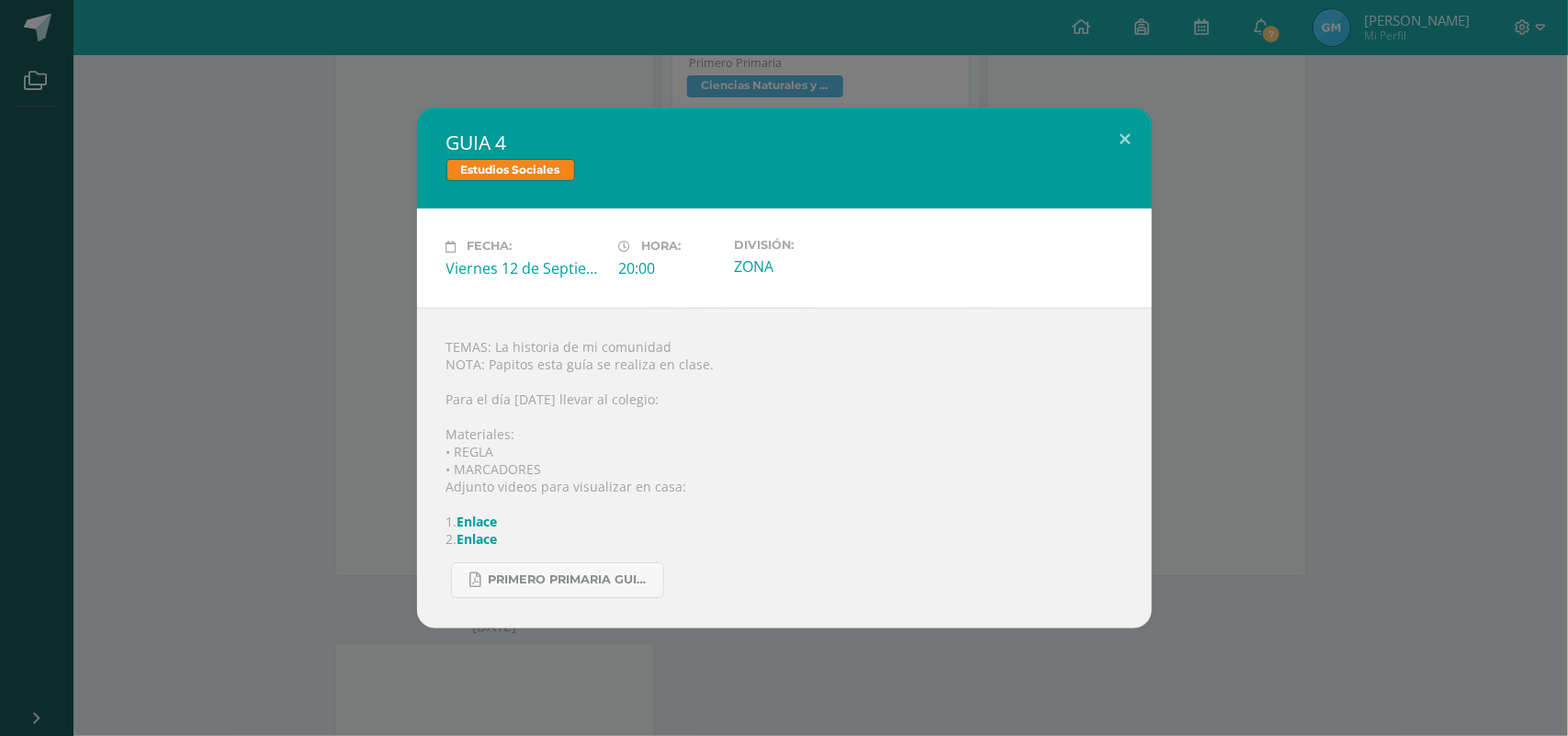
click at [1160, 223] on div "GUIA 4 Estudios Sociales Fecha: [DATE] Hora: 20:00 División: ZONA TEMAS: La his…" at bounding box center [784, 367] width 1554 height 520
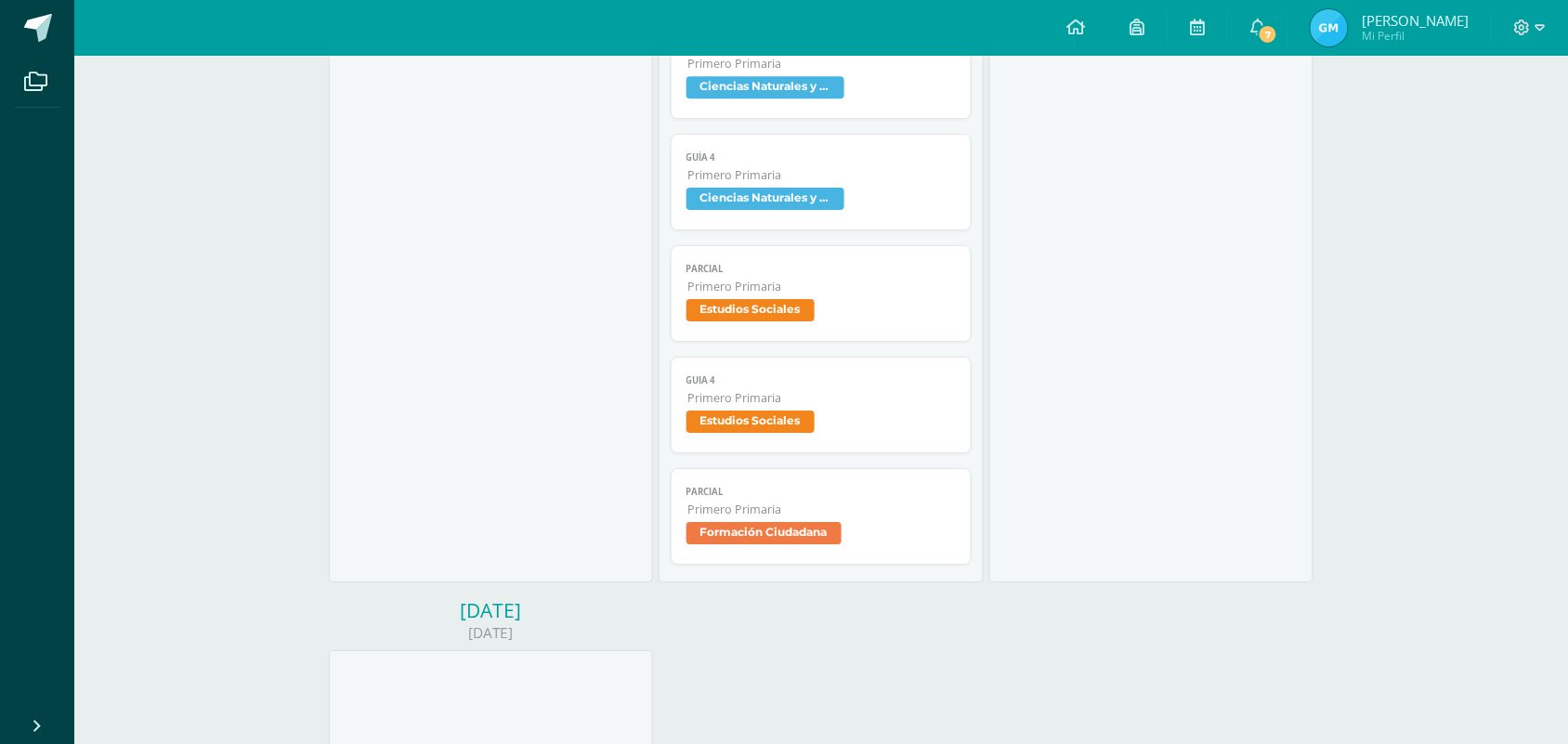
click at [796, 530] on span "Formación Ciudadana" at bounding box center [764, 532] width 155 height 22
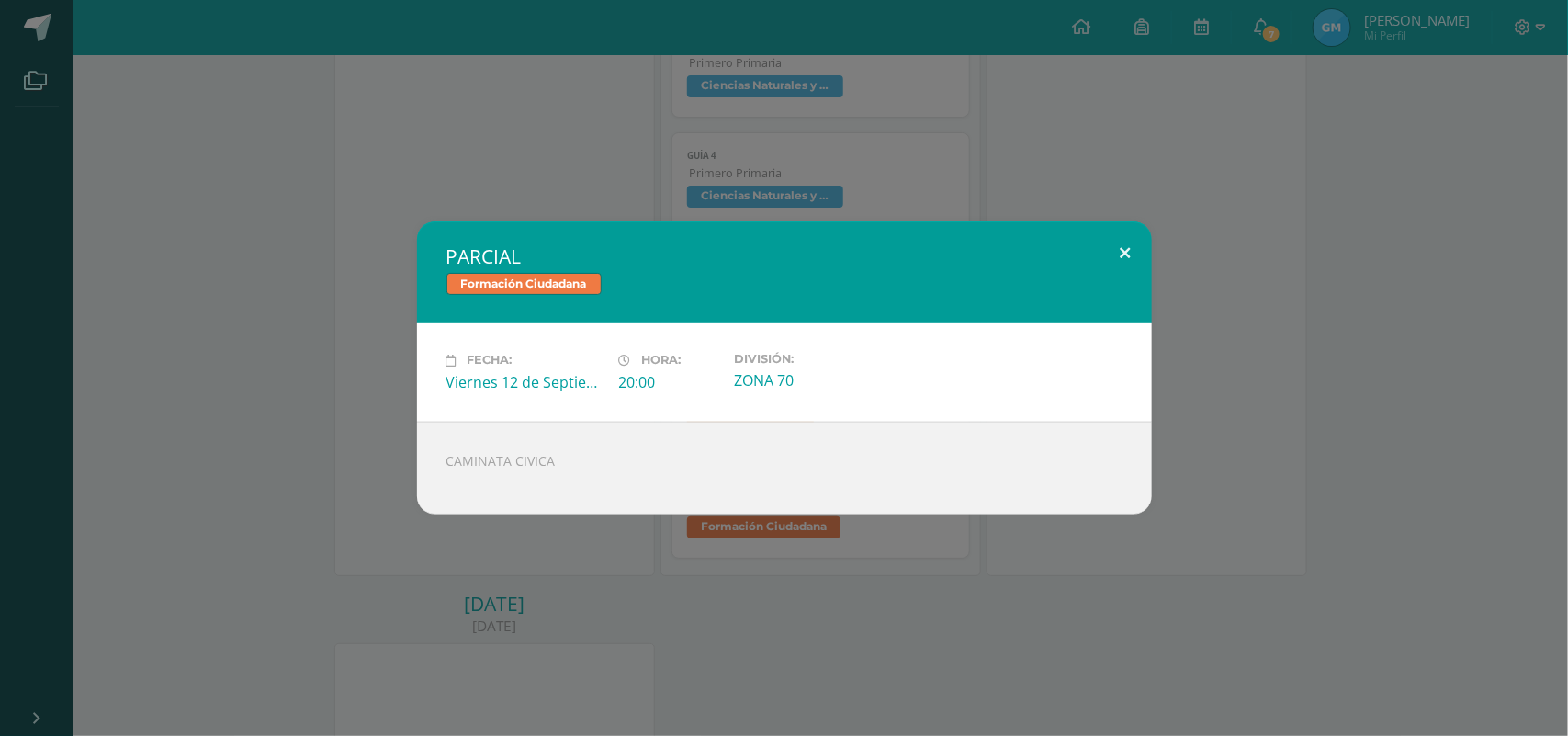
click at [1123, 254] on button at bounding box center [1125, 253] width 52 height 63
